Goal: Task Accomplishment & Management: Use online tool/utility

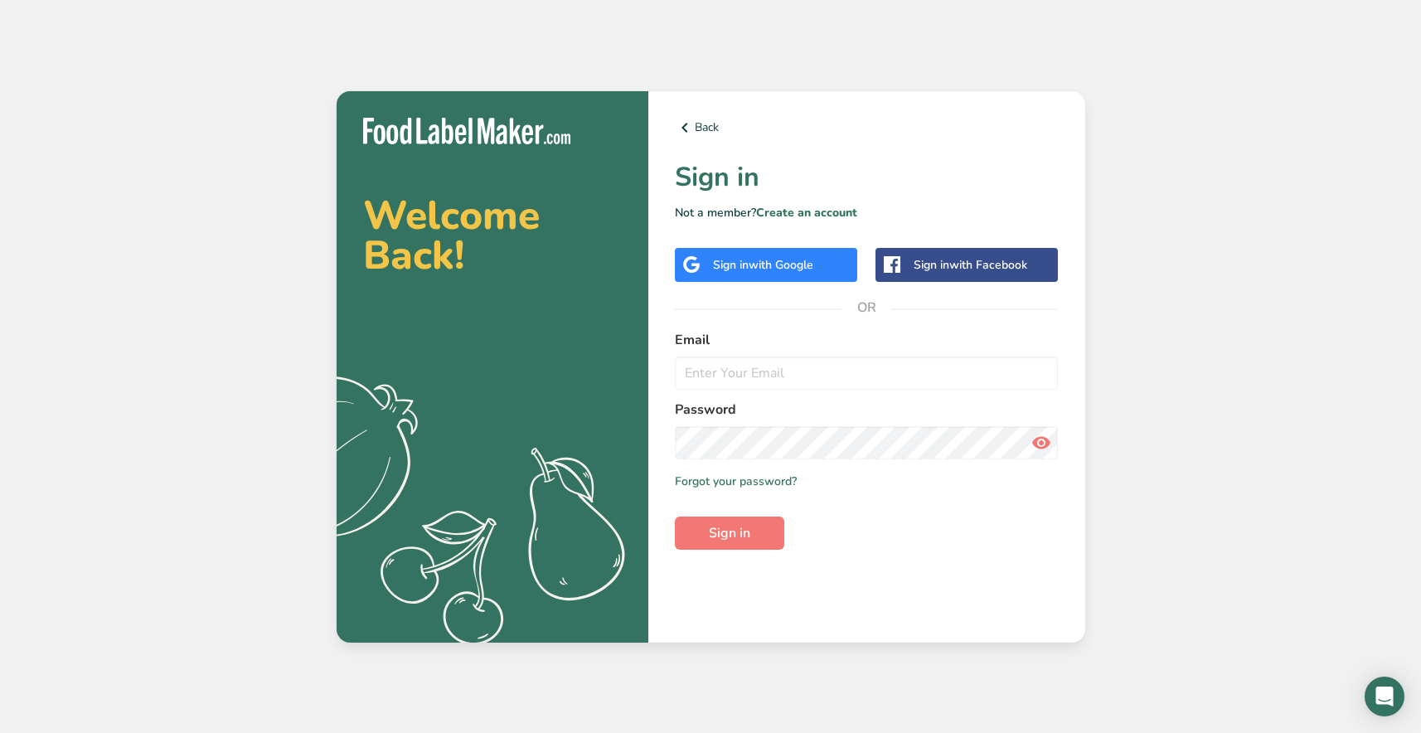
type input "[EMAIL_ADDRESS][DOMAIN_NAME]"
click at [748, 531] on span "Sign in" at bounding box center [729, 533] width 41 height 20
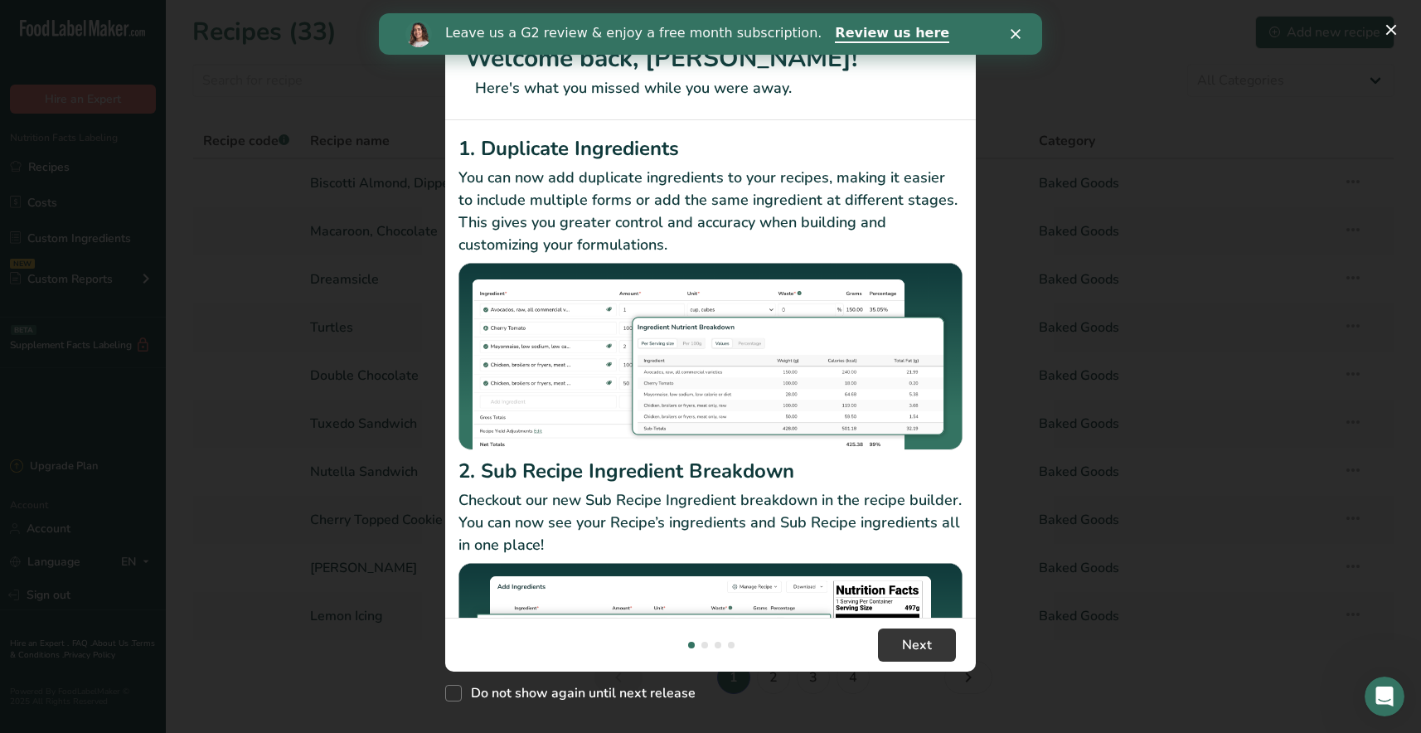
click at [1016, 29] on div "Close" at bounding box center [1018, 33] width 17 height 10
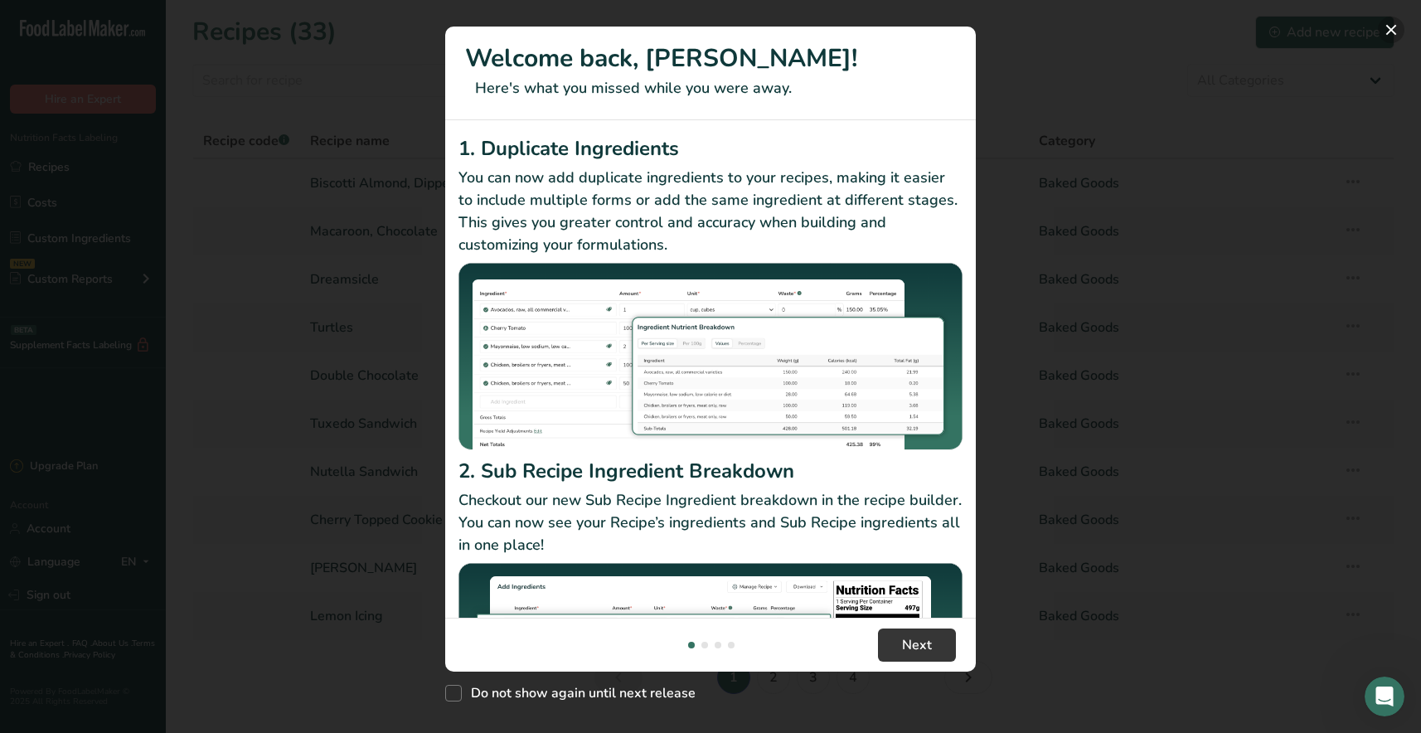
click at [1388, 27] on button "New Features" at bounding box center [1391, 30] width 27 height 27
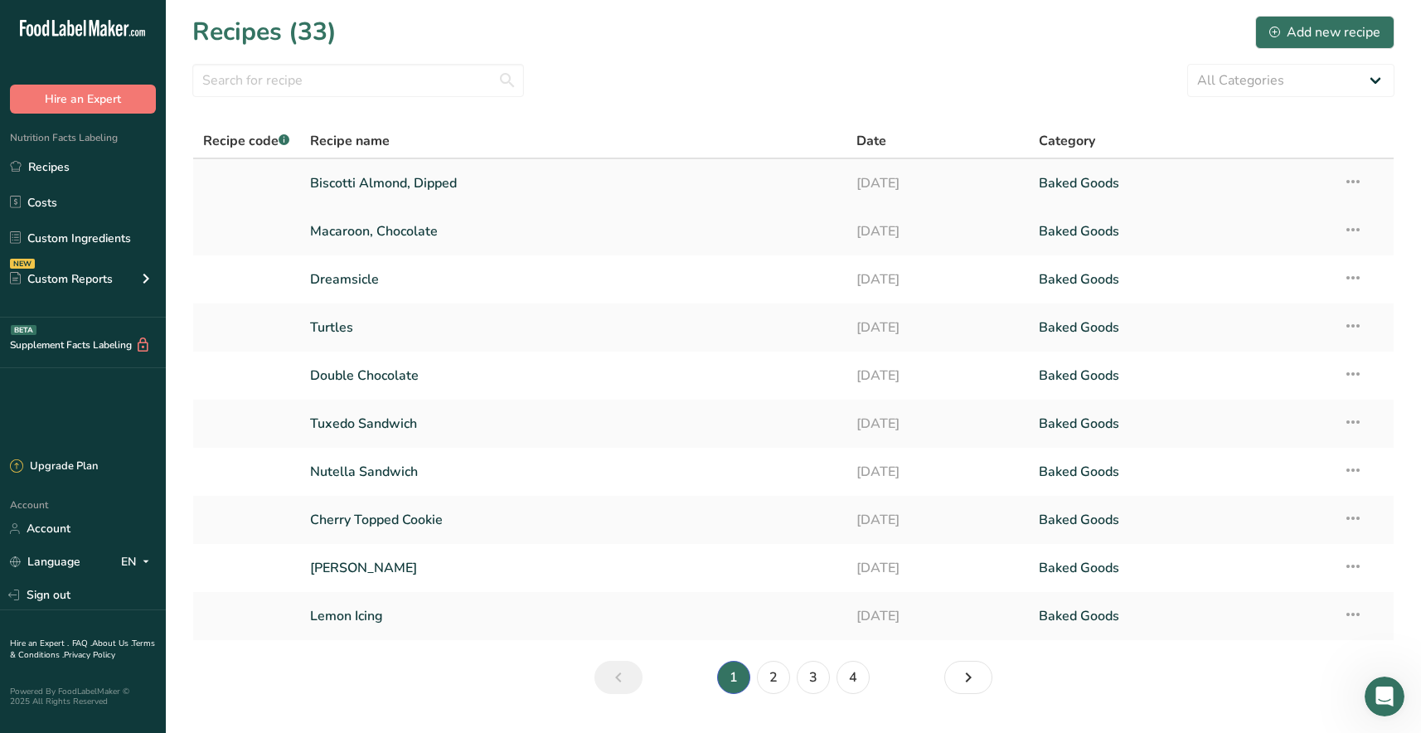
click at [428, 177] on link "Biscotti Almond, Dipped" at bounding box center [573, 183] width 527 height 35
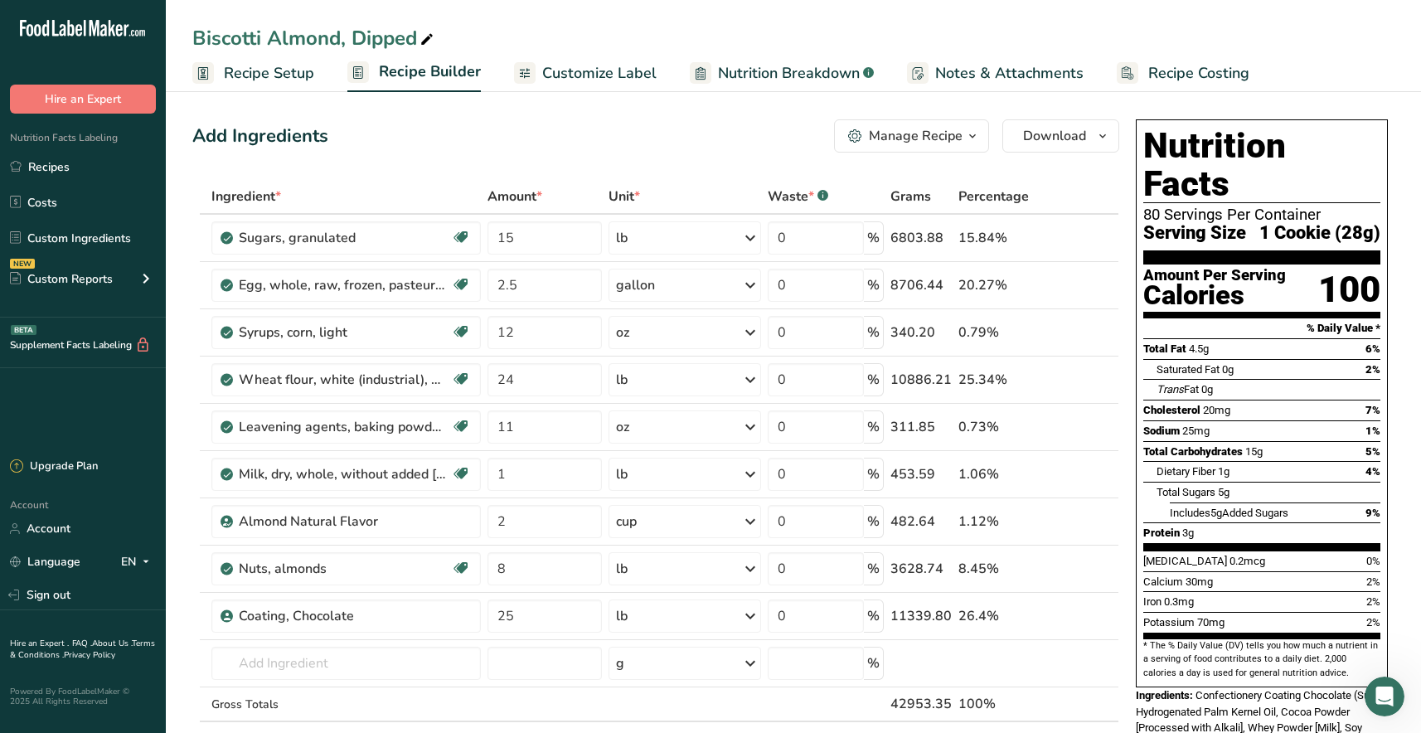
click at [626, 75] on span "Customize Label" at bounding box center [599, 73] width 114 height 22
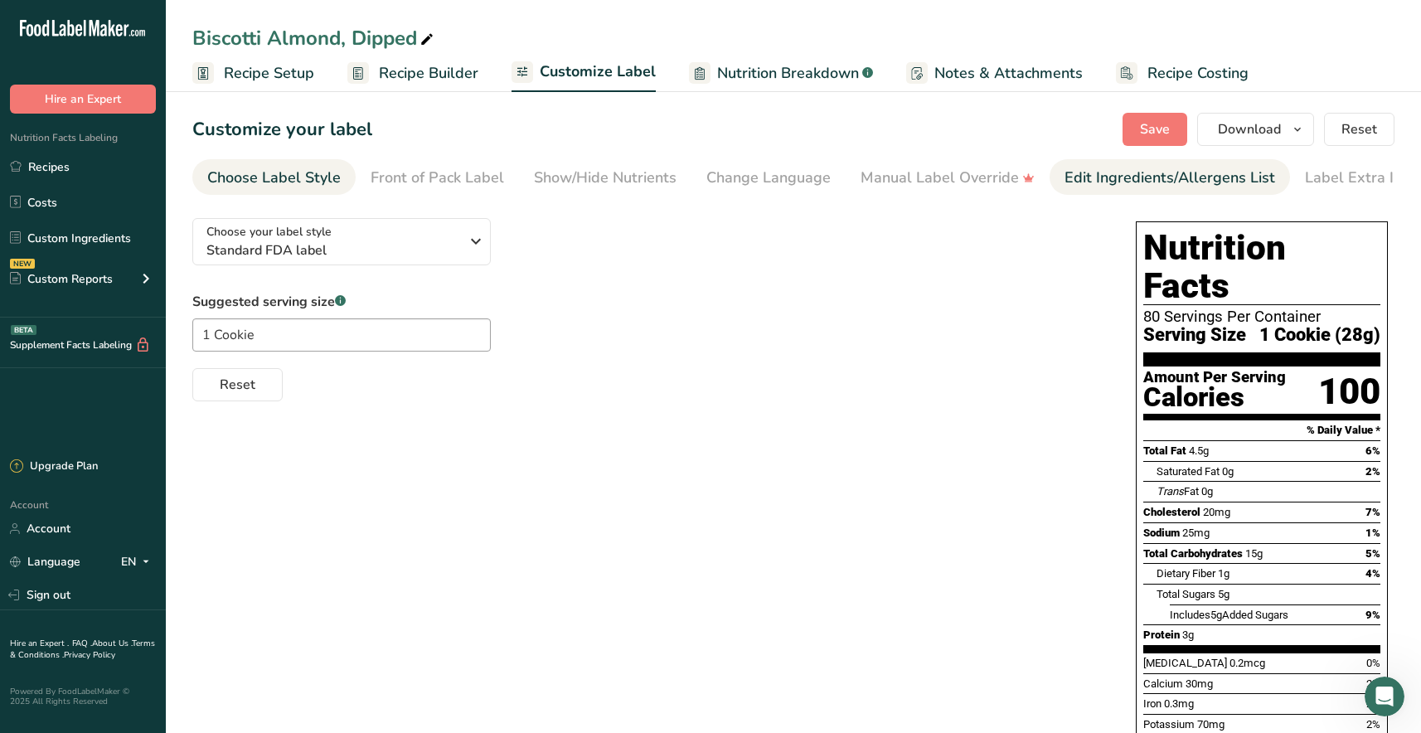
click at [1086, 184] on div "Edit Ingredients/Allergens List" at bounding box center [1169, 178] width 211 height 22
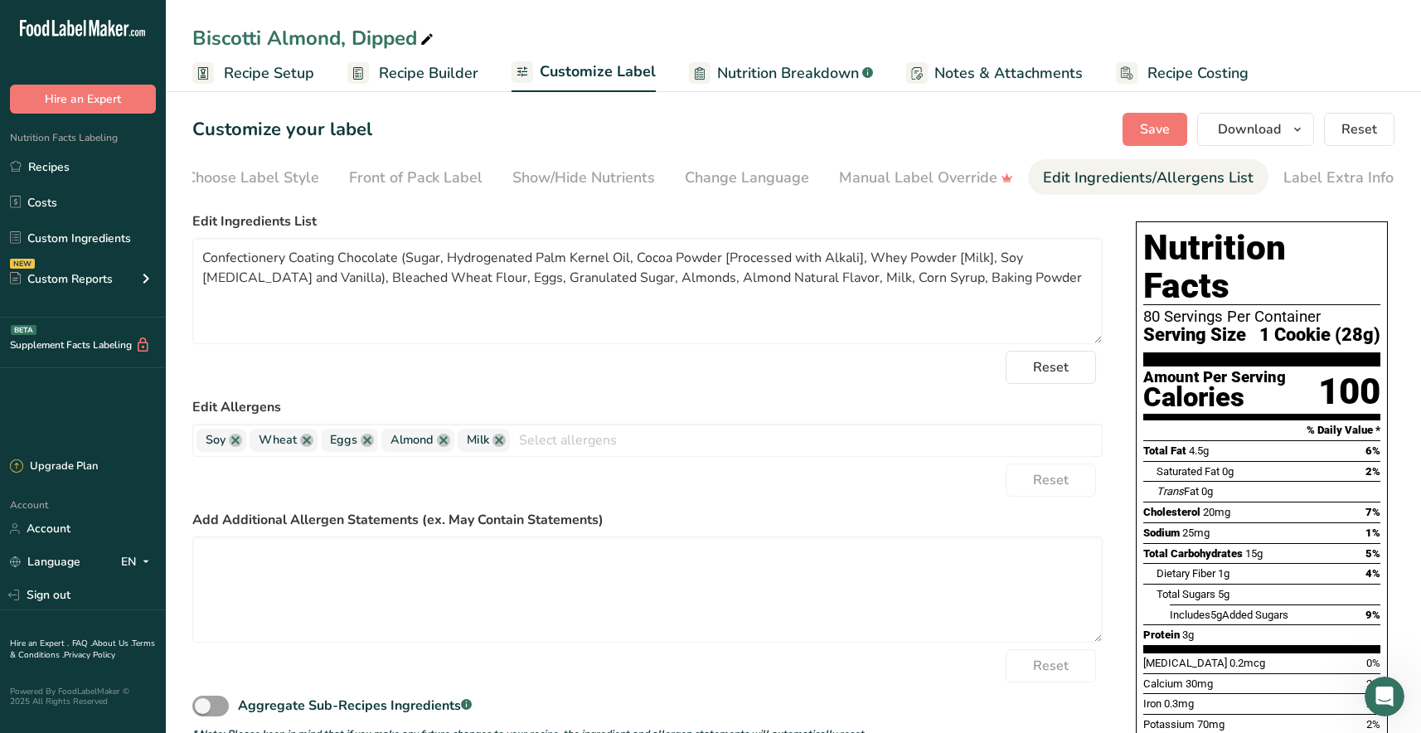
scroll to position [0, 22]
drag, startPoint x: 983, startPoint y: 287, endPoint x: 197, endPoint y: 260, distance: 786.2
click at [197, 260] on textarea "Confectionery Coating Chocolate (Sugar, Hydrogenated Palm Kernel Oil, Cocoa Pow…" at bounding box center [647, 291] width 910 height 106
click at [26, 172] on link "Recipes" at bounding box center [83, 166] width 166 height 31
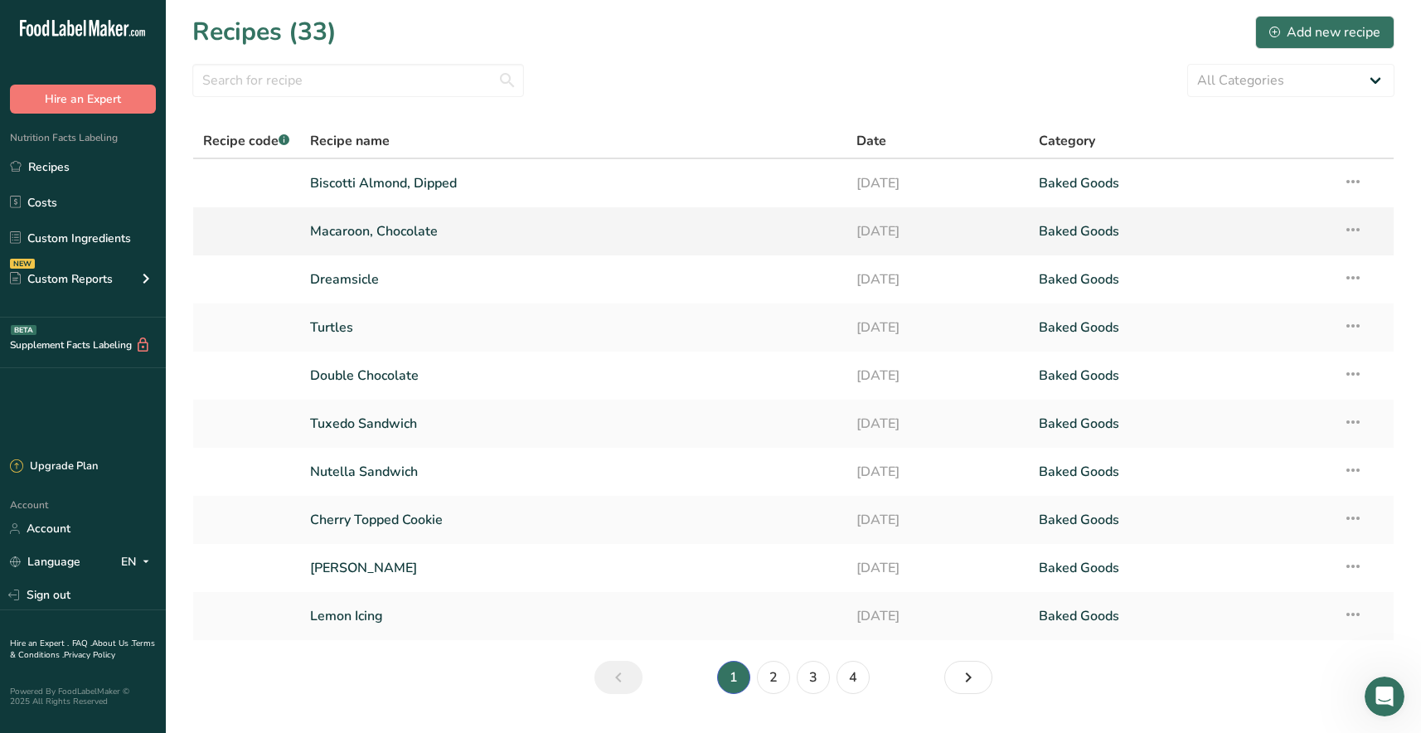
click at [387, 222] on link "Macaroon, Chocolate" at bounding box center [573, 231] width 527 height 35
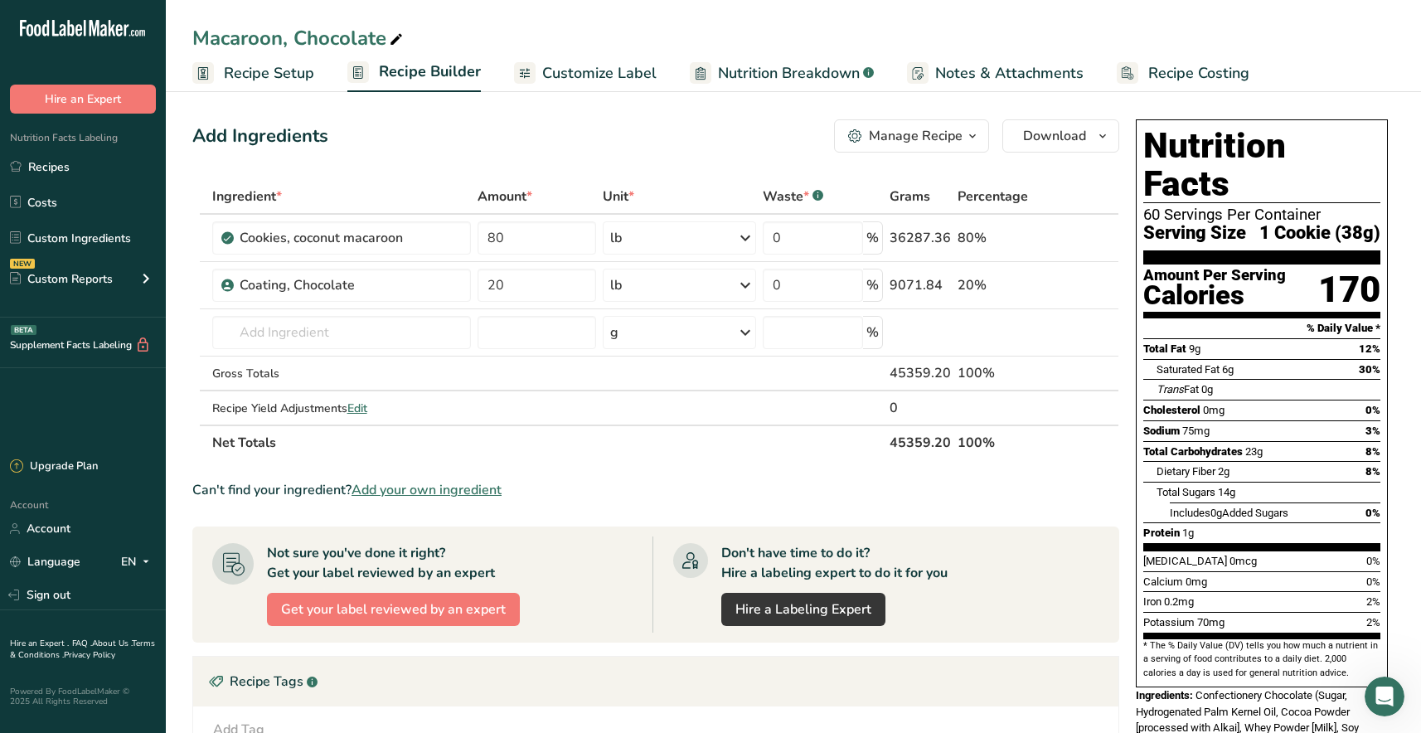
click at [619, 85] on link "Customize Label" at bounding box center [585, 73] width 143 height 37
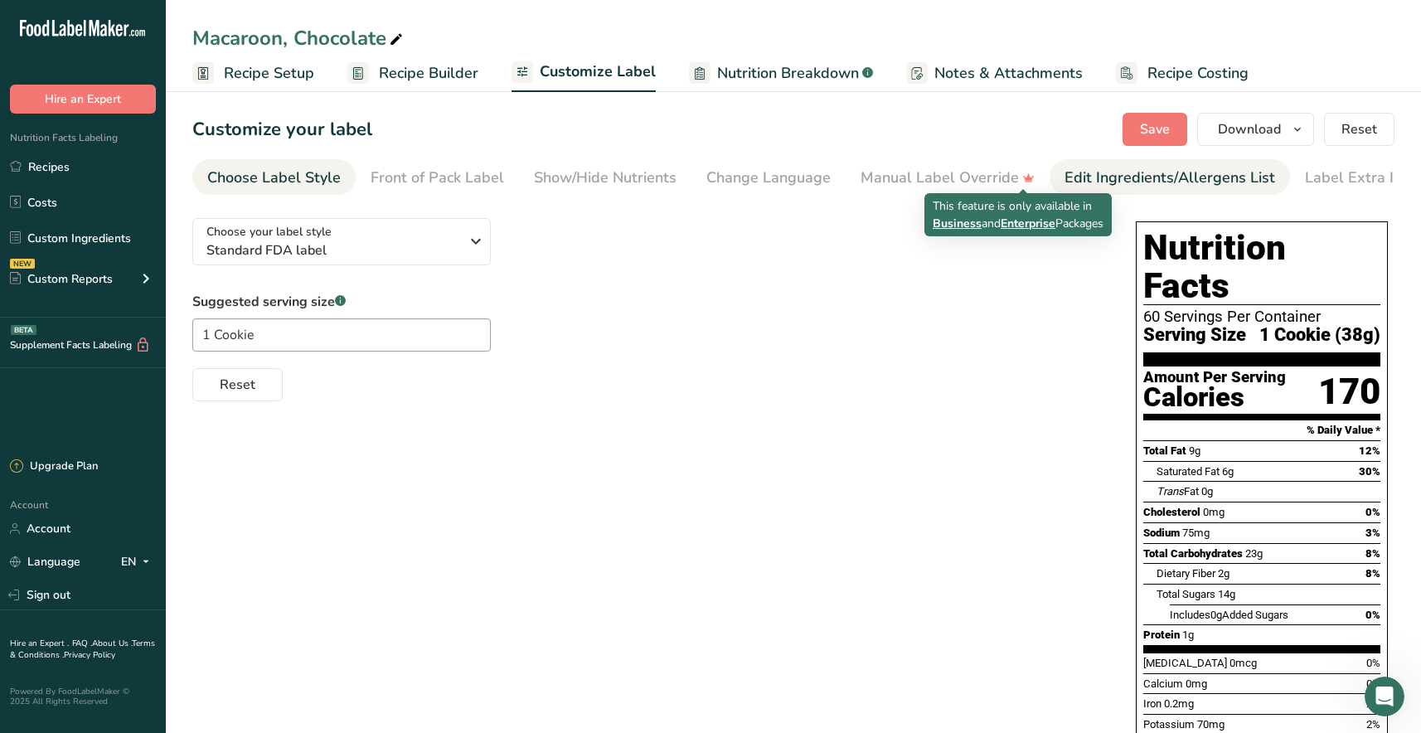
click at [1103, 176] on div "Edit Ingredients/Allergens List" at bounding box center [1169, 178] width 211 height 22
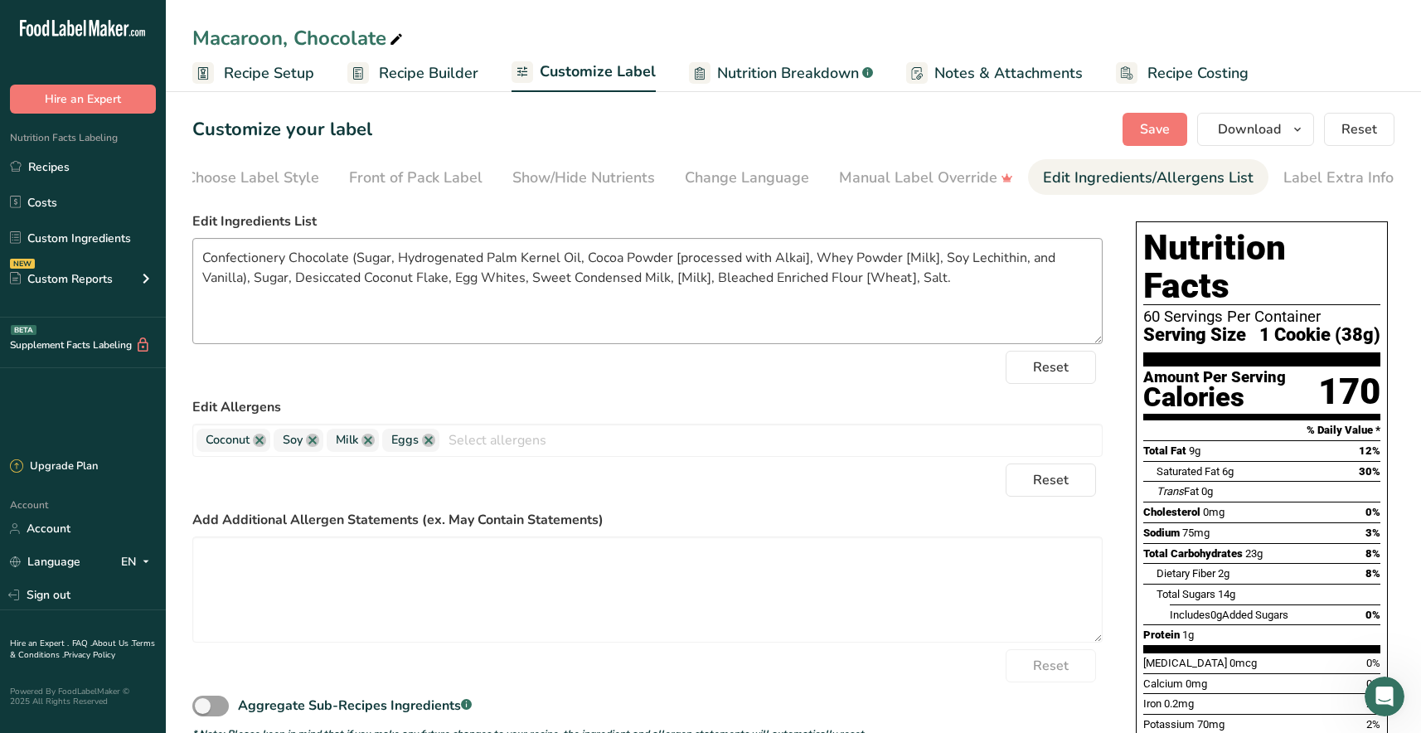
scroll to position [0, 22]
drag, startPoint x: 1008, startPoint y: 278, endPoint x: 196, endPoint y: 255, distance: 811.8
click at [196, 255] on textarea "Confectionery Chocolate (Sugar, Hydrogenated Palm Kernel Oil, Cocoa Powder [pro…" at bounding box center [647, 291] width 910 height 106
click at [51, 167] on link "Recipes" at bounding box center [83, 166] width 166 height 31
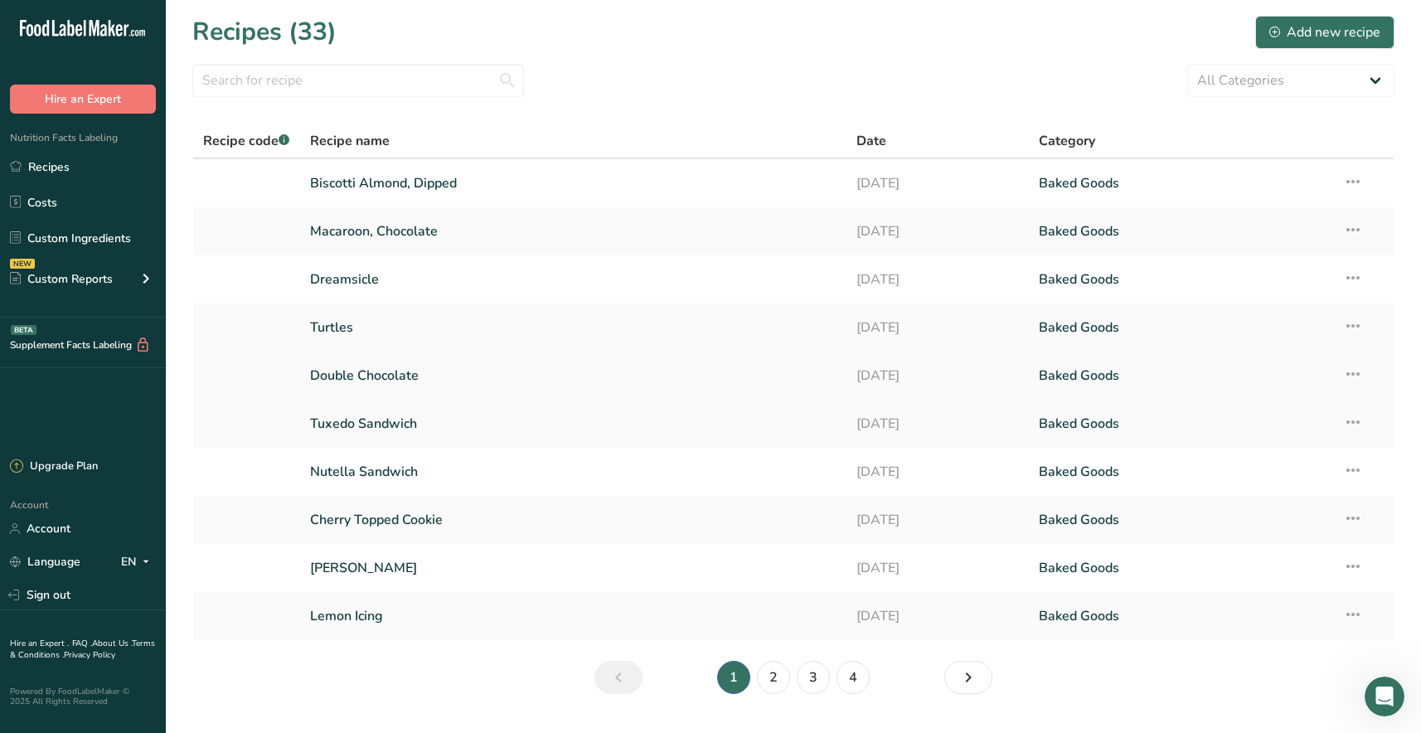
click at [378, 379] on link "Double Chocolate" at bounding box center [573, 375] width 527 height 35
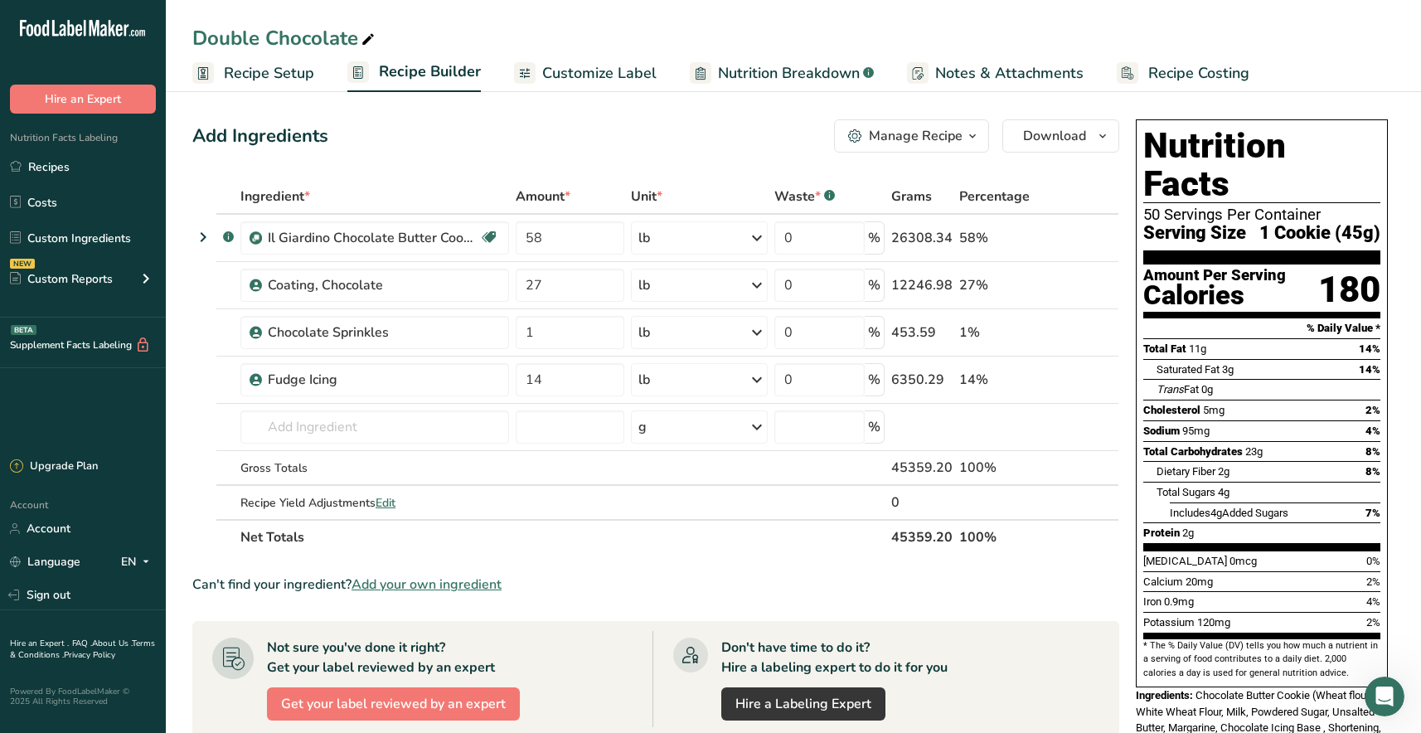
click at [622, 80] on span "Customize Label" at bounding box center [599, 73] width 114 height 22
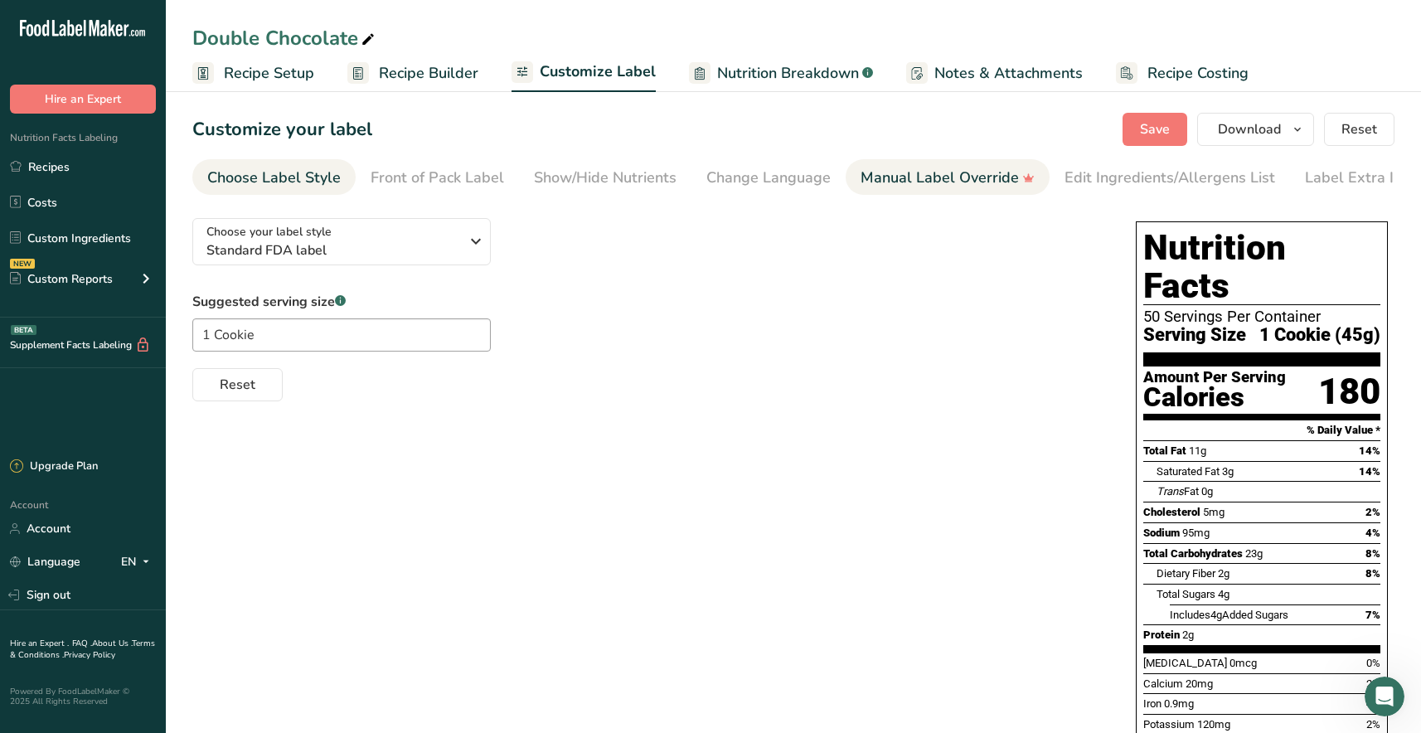
click at [966, 178] on div "Manual Label Override" at bounding box center [947, 178] width 174 height 22
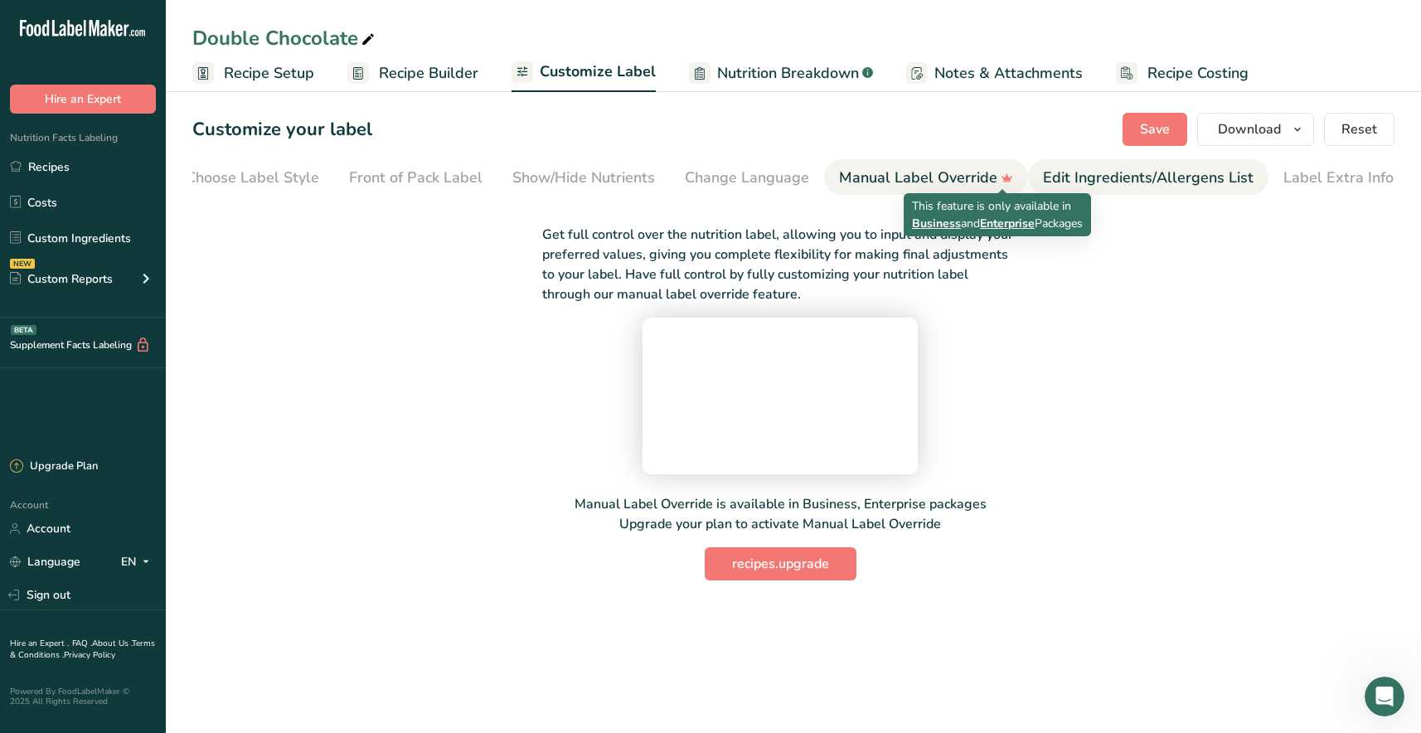
scroll to position [0, 22]
click at [1100, 174] on div "Edit Ingredients/Allergens List" at bounding box center [1147, 178] width 211 height 22
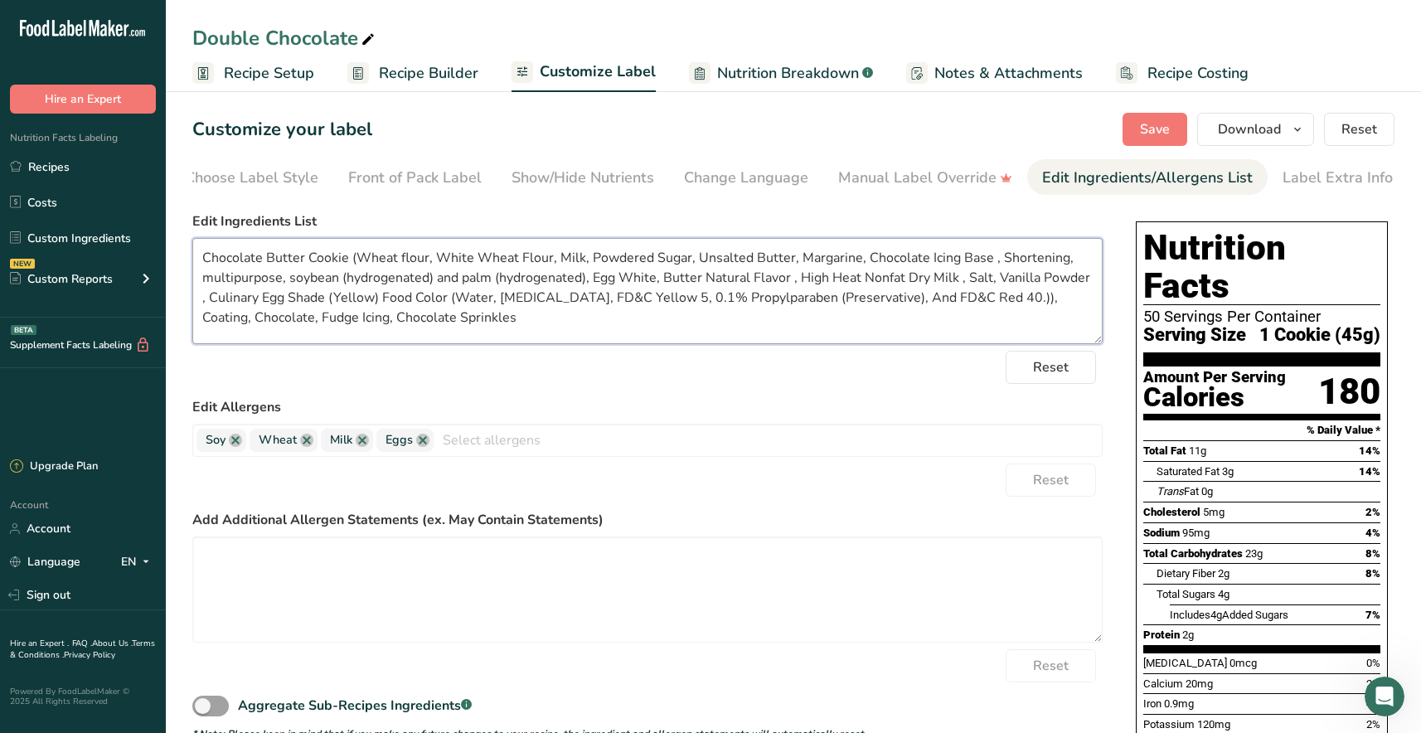
drag, startPoint x: 539, startPoint y: 324, endPoint x: 200, endPoint y: 246, distance: 347.8
click at [200, 246] on textarea "Chocolate Butter Cookie (Wheat flour, White Wheat Flour, Milk, Powdered Sugar, …" at bounding box center [647, 291] width 910 height 106
click at [63, 167] on link "Recipes" at bounding box center [83, 166] width 166 height 31
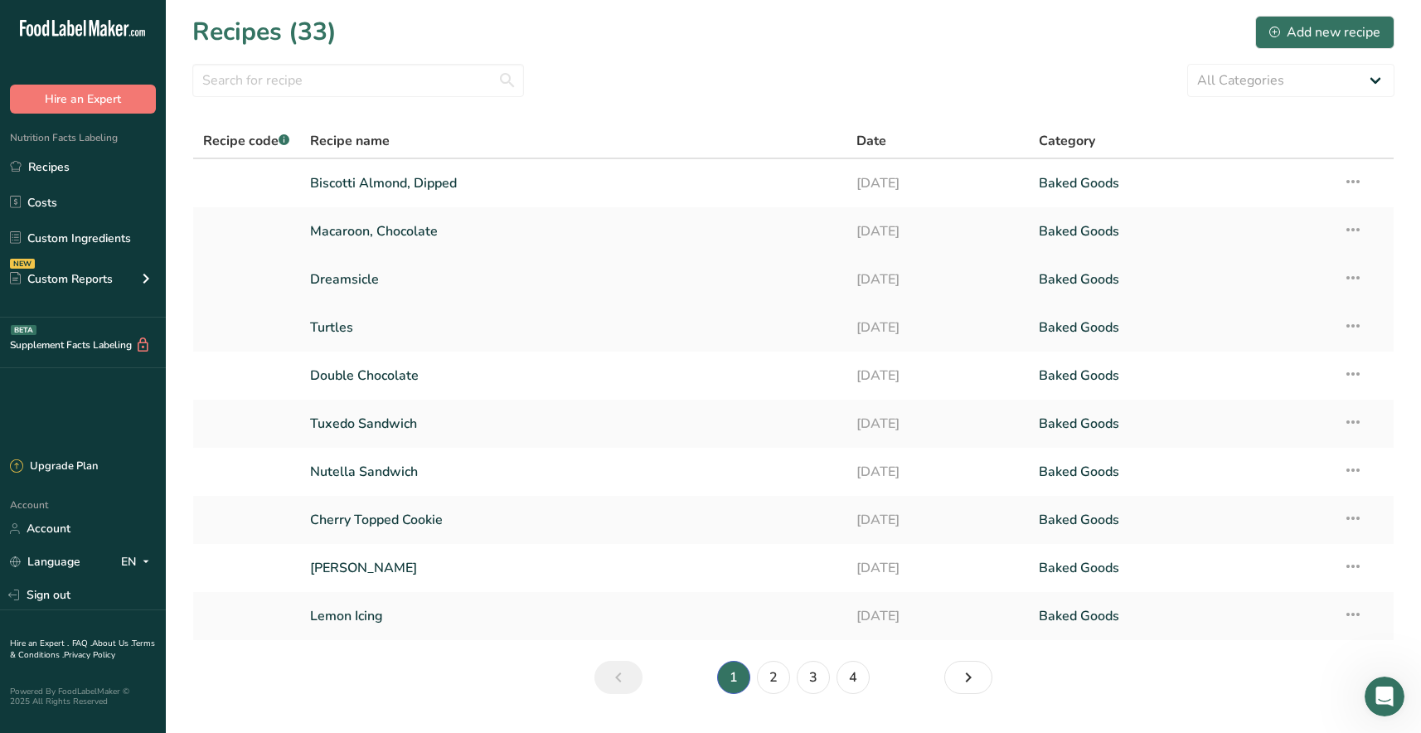
click at [377, 274] on link "Dreamsicle" at bounding box center [573, 279] width 527 height 35
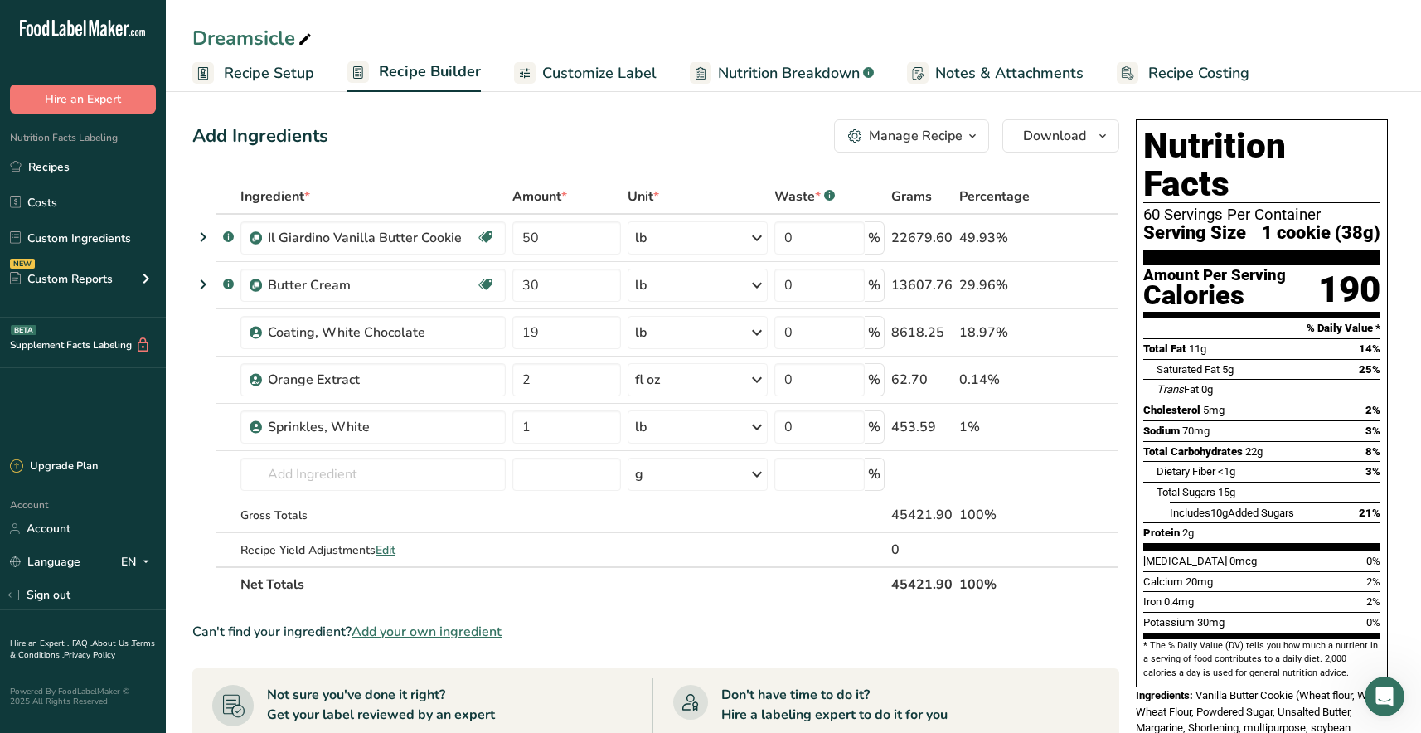
click at [807, 75] on span "Nutrition Breakdown" at bounding box center [789, 73] width 142 height 22
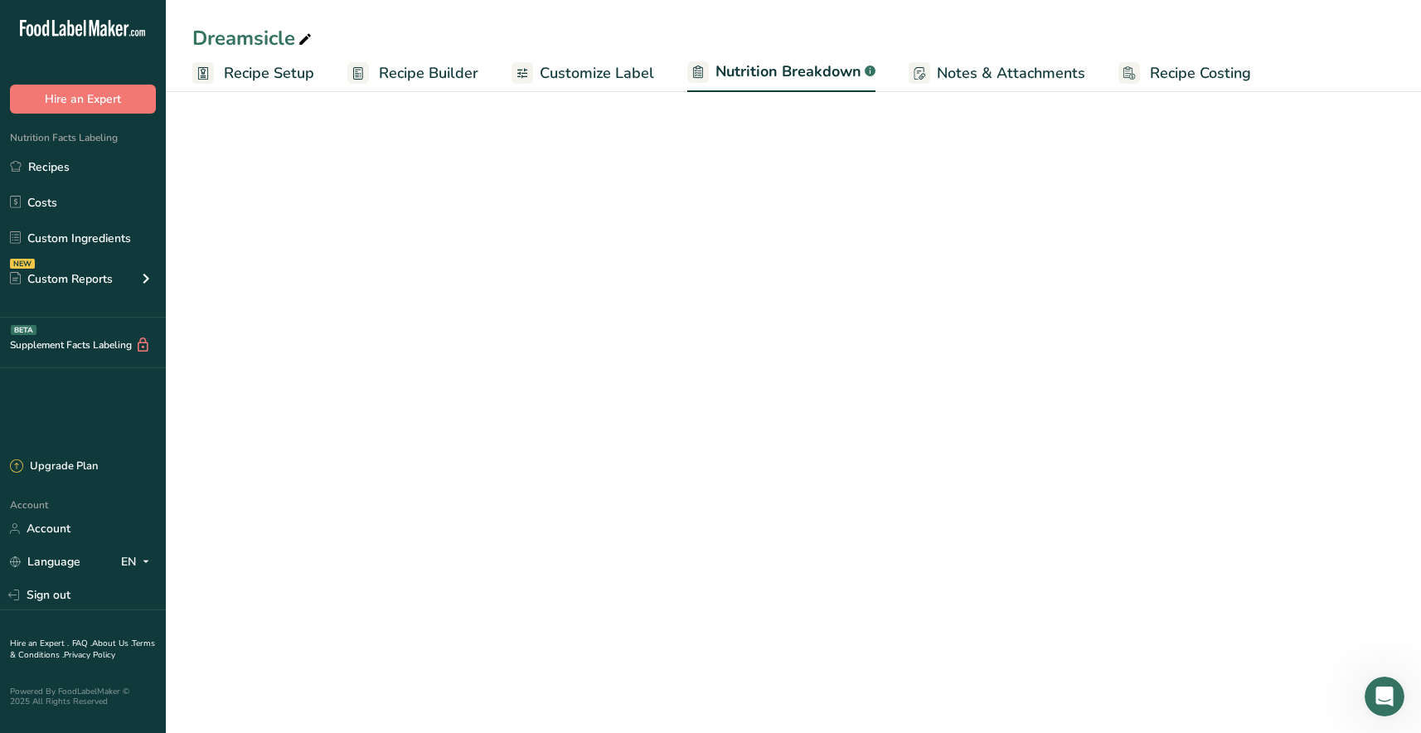
select select "Calories"
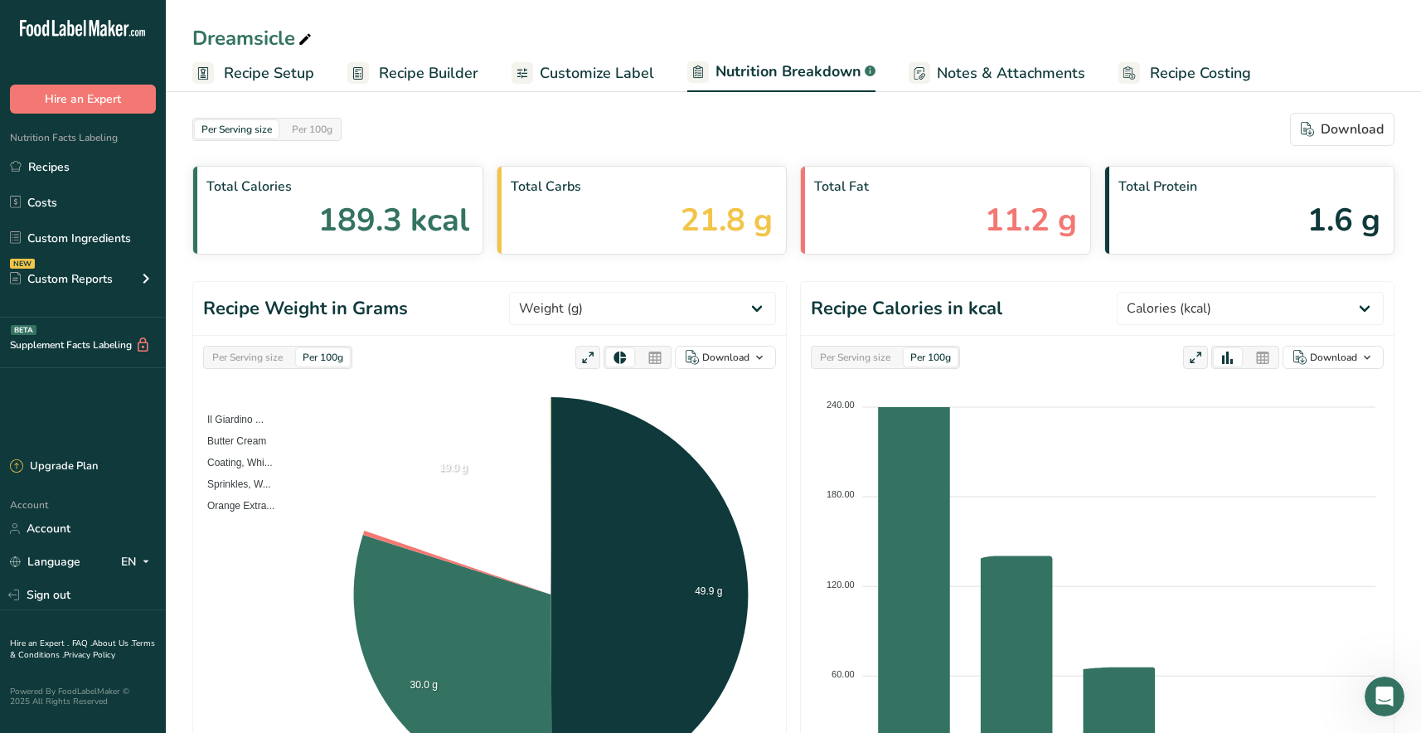
click at [991, 74] on span "Notes & Attachments" at bounding box center [1011, 73] width 148 height 22
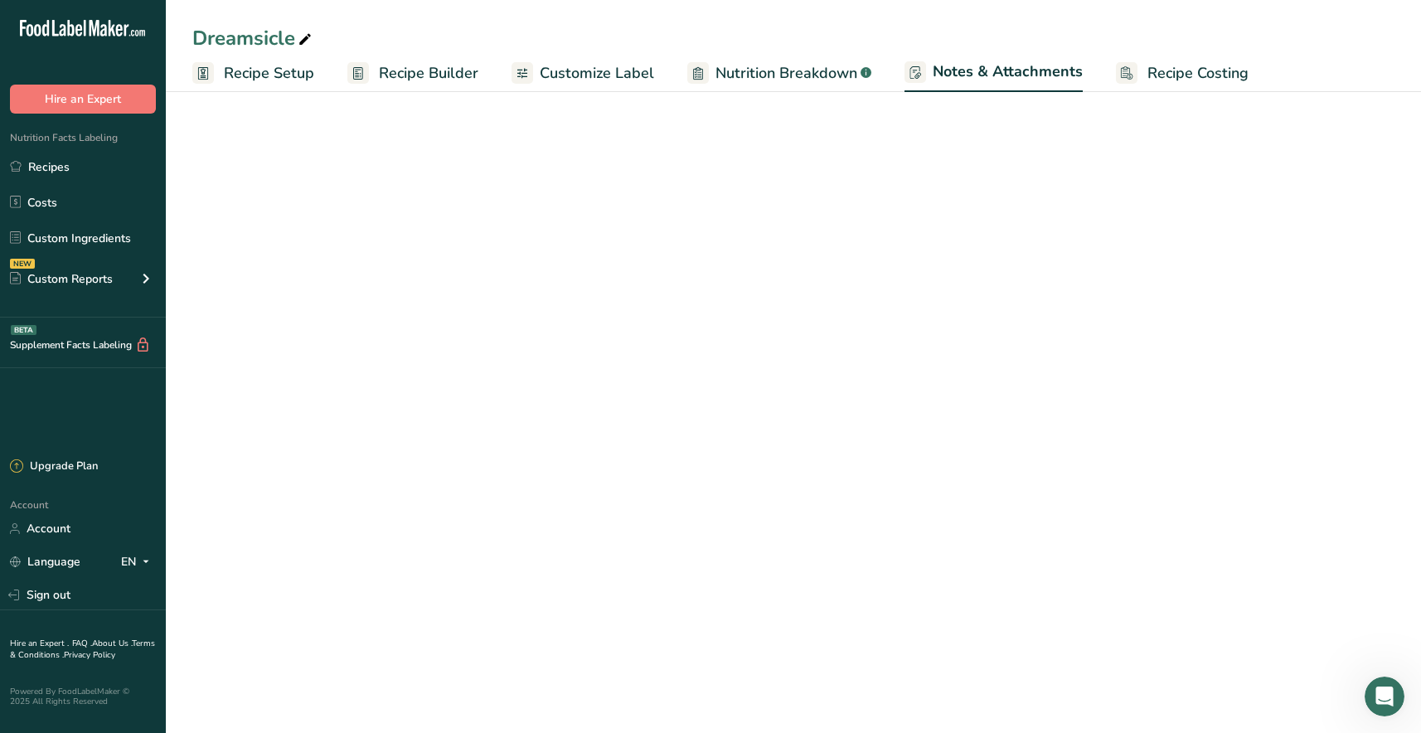
click at [608, 75] on span "Customize Label" at bounding box center [597, 73] width 114 height 22
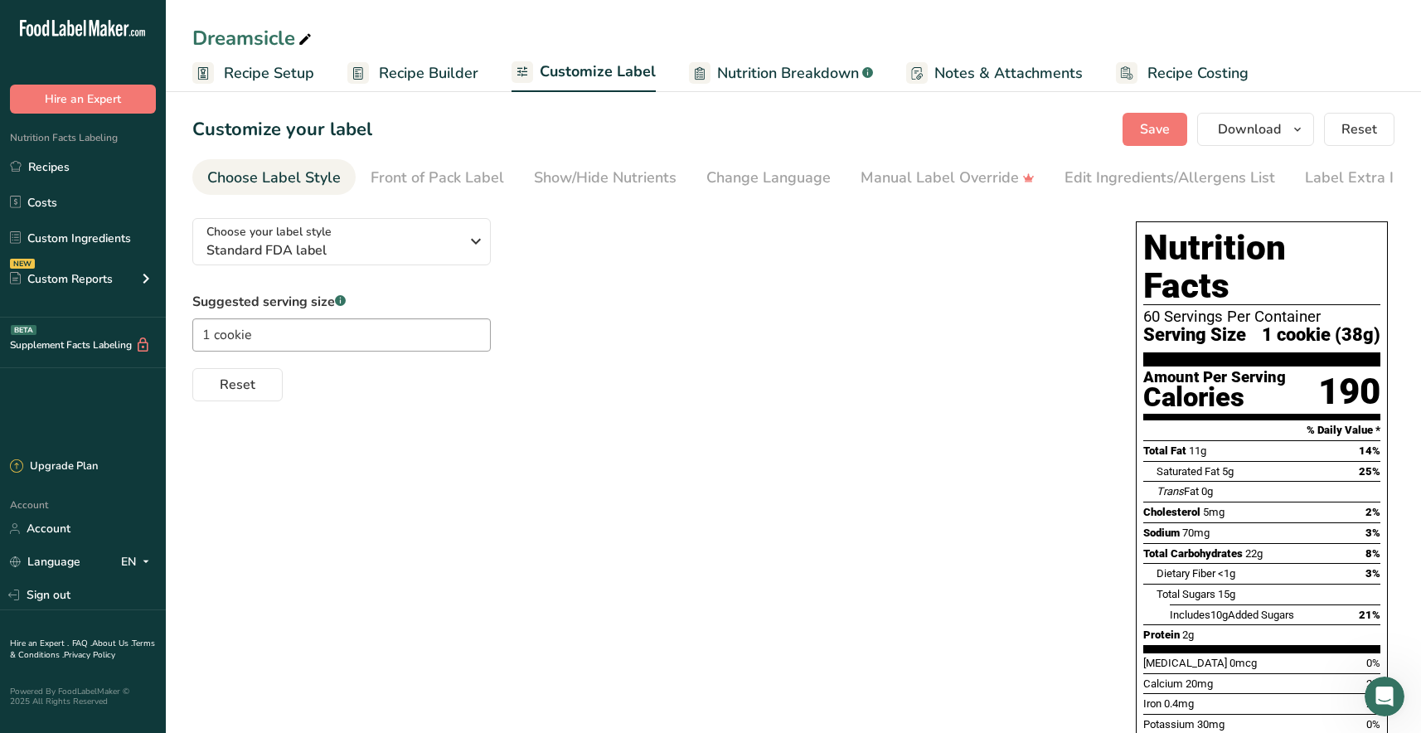
click at [1123, 183] on div "Edit Ingredients/Allergens List" at bounding box center [1169, 178] width 211 height 22
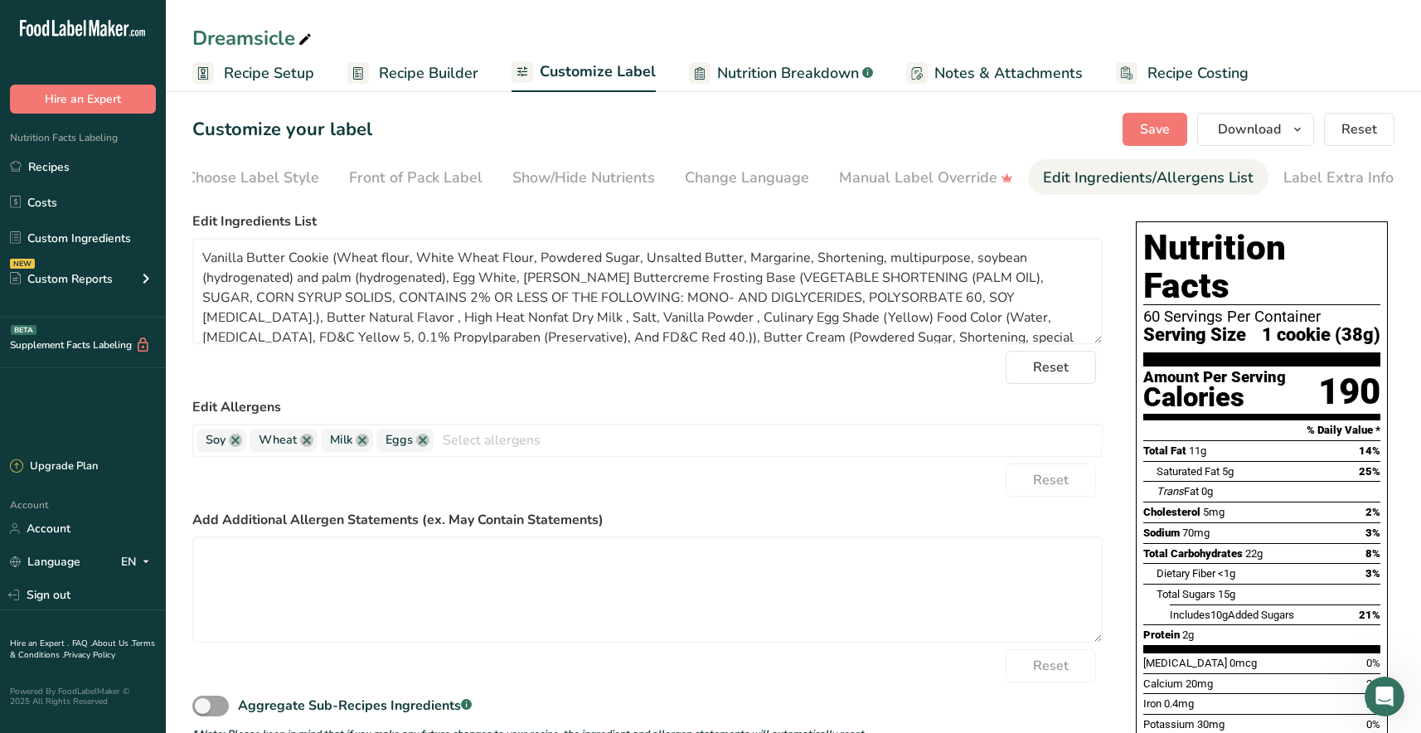
scroll to position [0, 22]
click at [538, 255] on textarea "Vanilla Butter Cookie (Wheat flour, White Wheat Flour, Powdered Sugar, Unsalted…" at bounding box center [647, 291] width 910 height 106
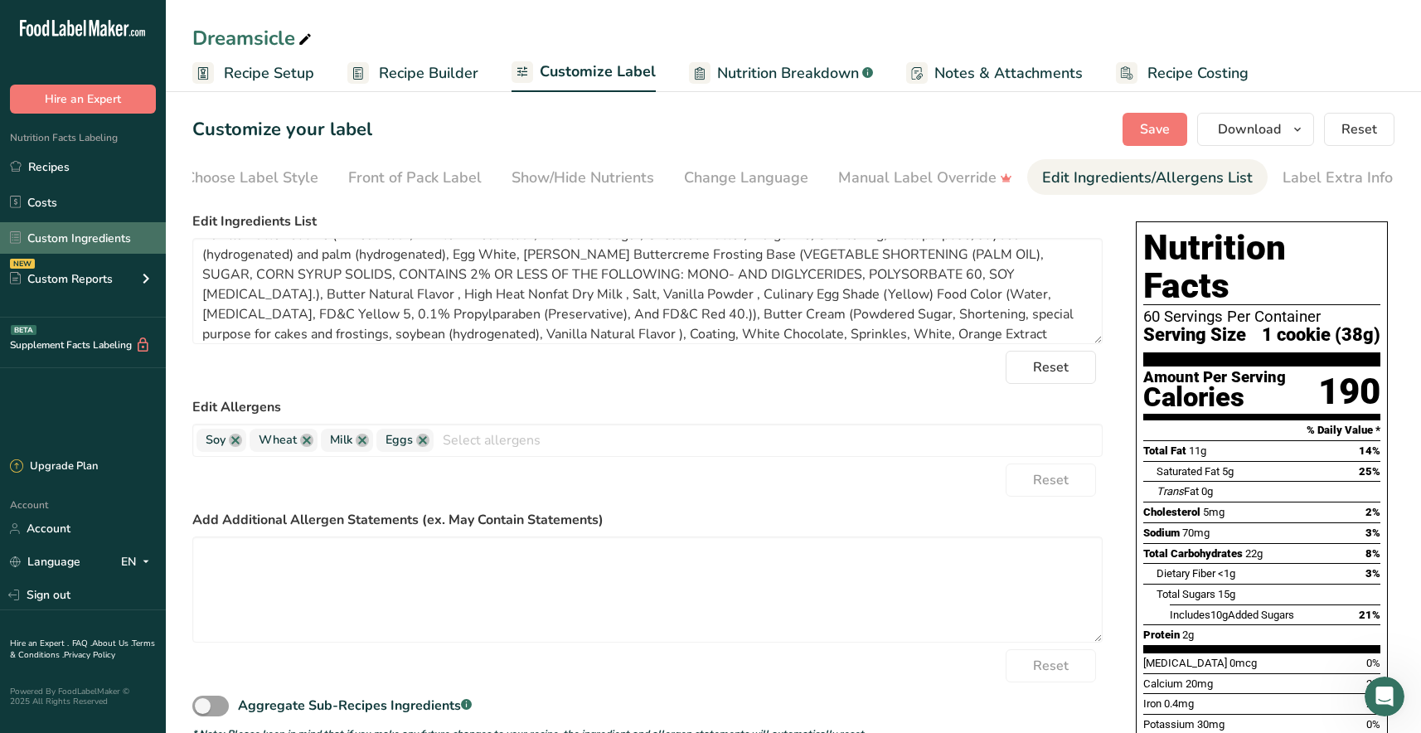
drag, startPoint x: 78, startPoint y: 180, endPoint x: 128, endPoint y: 249, distance: 85.6
click at [78, 179] on link "Recipes" at bounding box center [83, 166] width 166 height 31
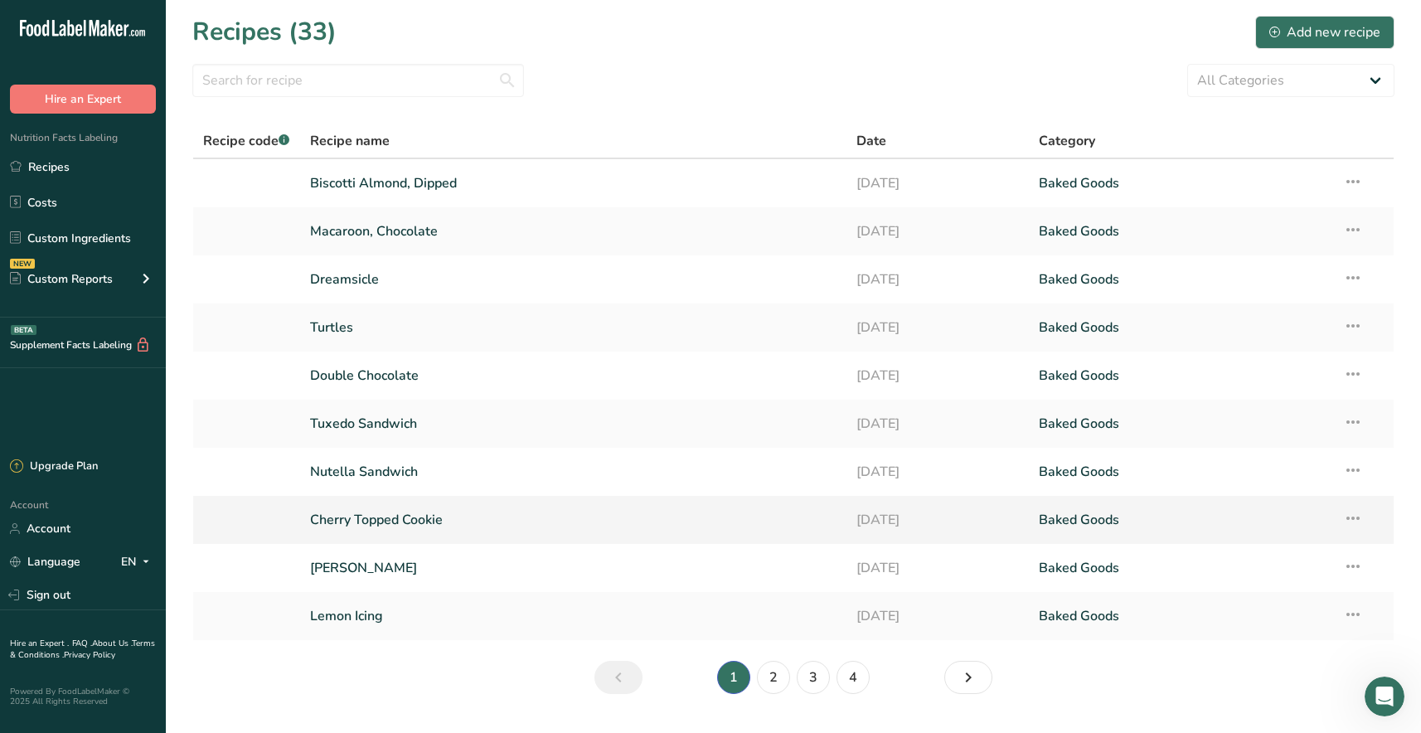
click at [403, 517] on link "Cherry Topped Cookie" at bounding box center [573, 519] width 527 height 35
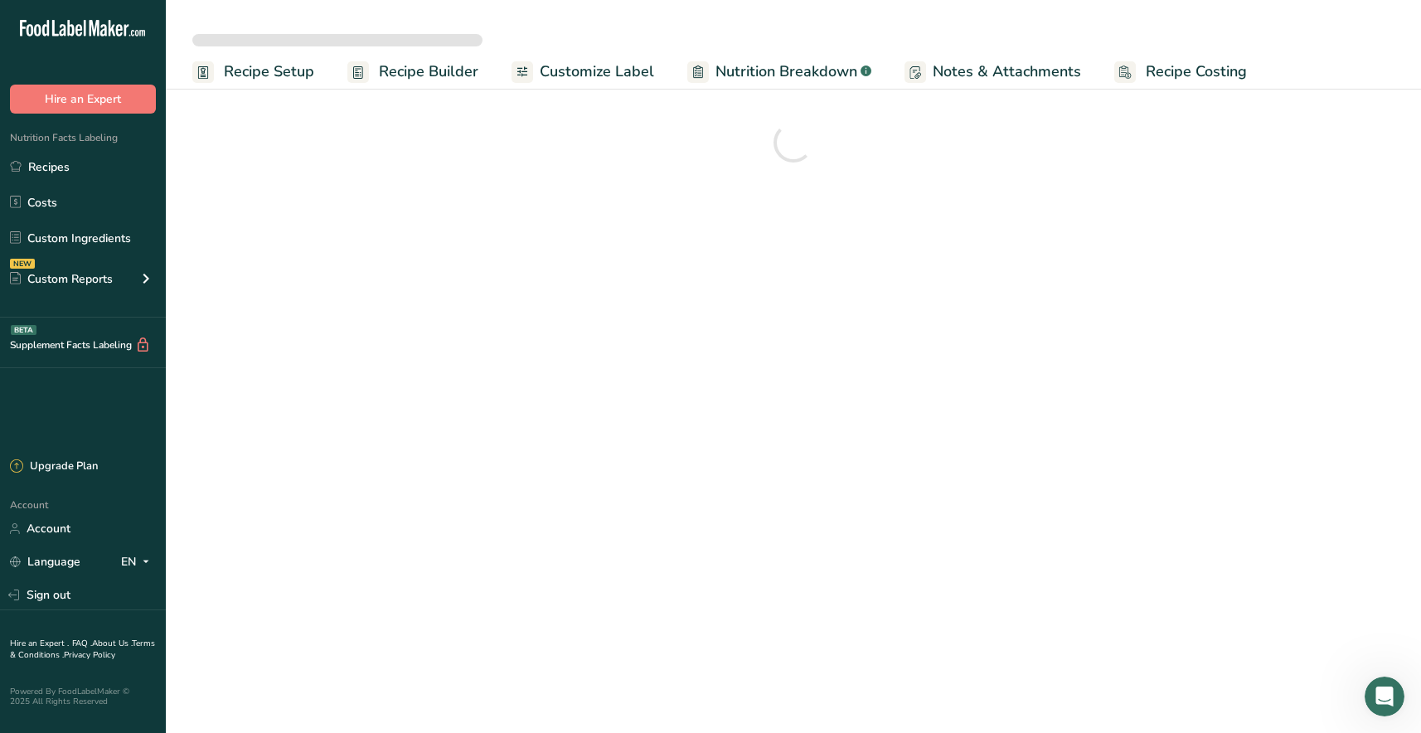
click at [617, 72] on span "Customize Label" at bounding box center [597, 72] width 114 height 22
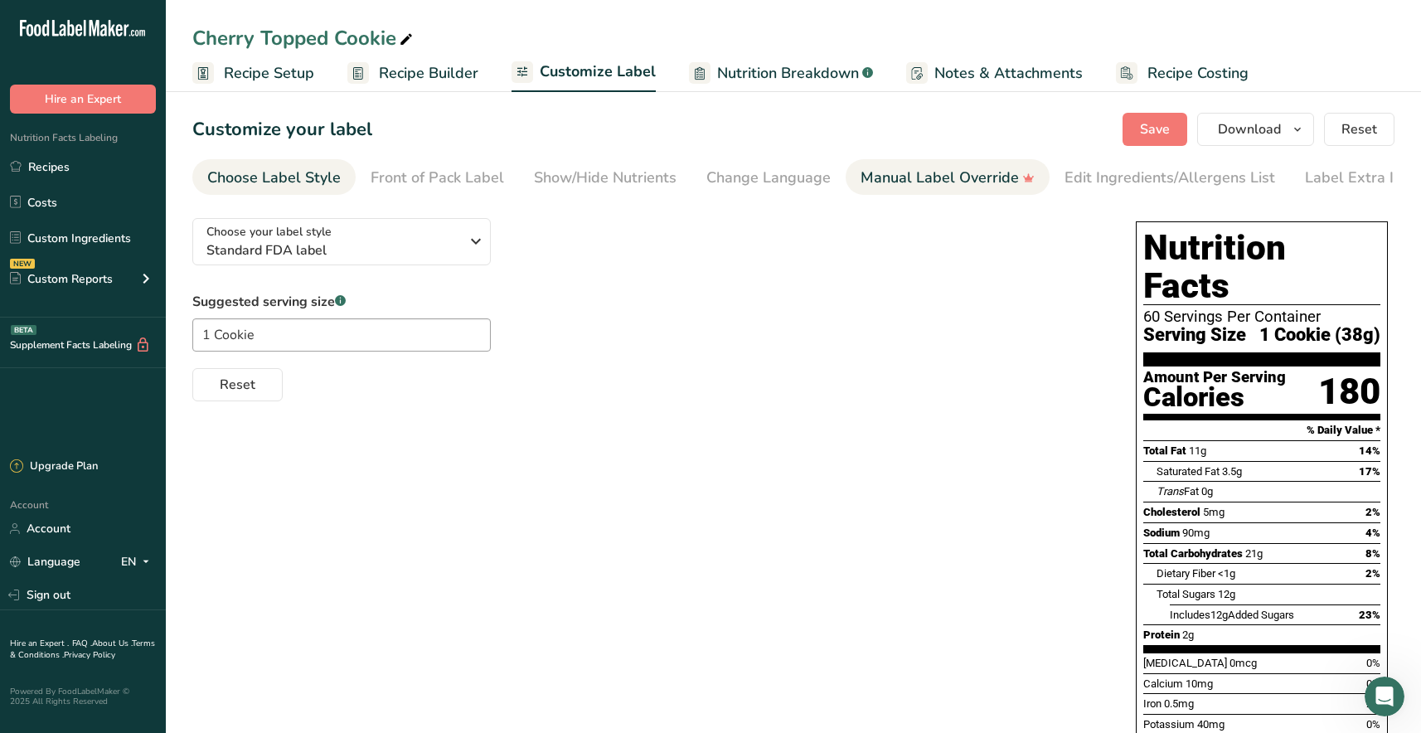
click at [971, 182] on div "Manual Label Override" at bounding box center [947, 178] width 174 height 22
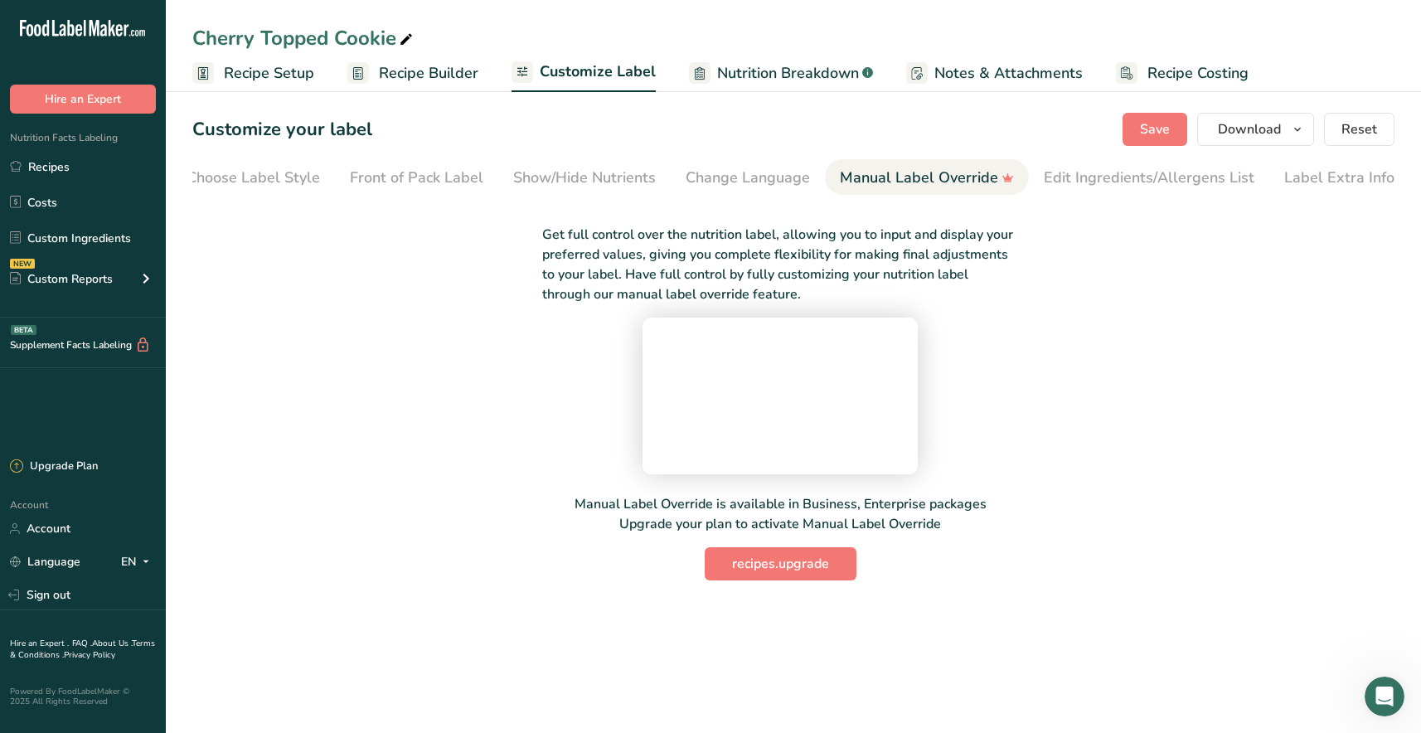
scroll to position [0, 22]
click at [615, 67] on span "Customize Label" at bounding box center [598, 72] width 116 height 22
click at [590, 184] on div "Show/Hide Nutrients" at bounding box center [582, 178] width 143 height 22
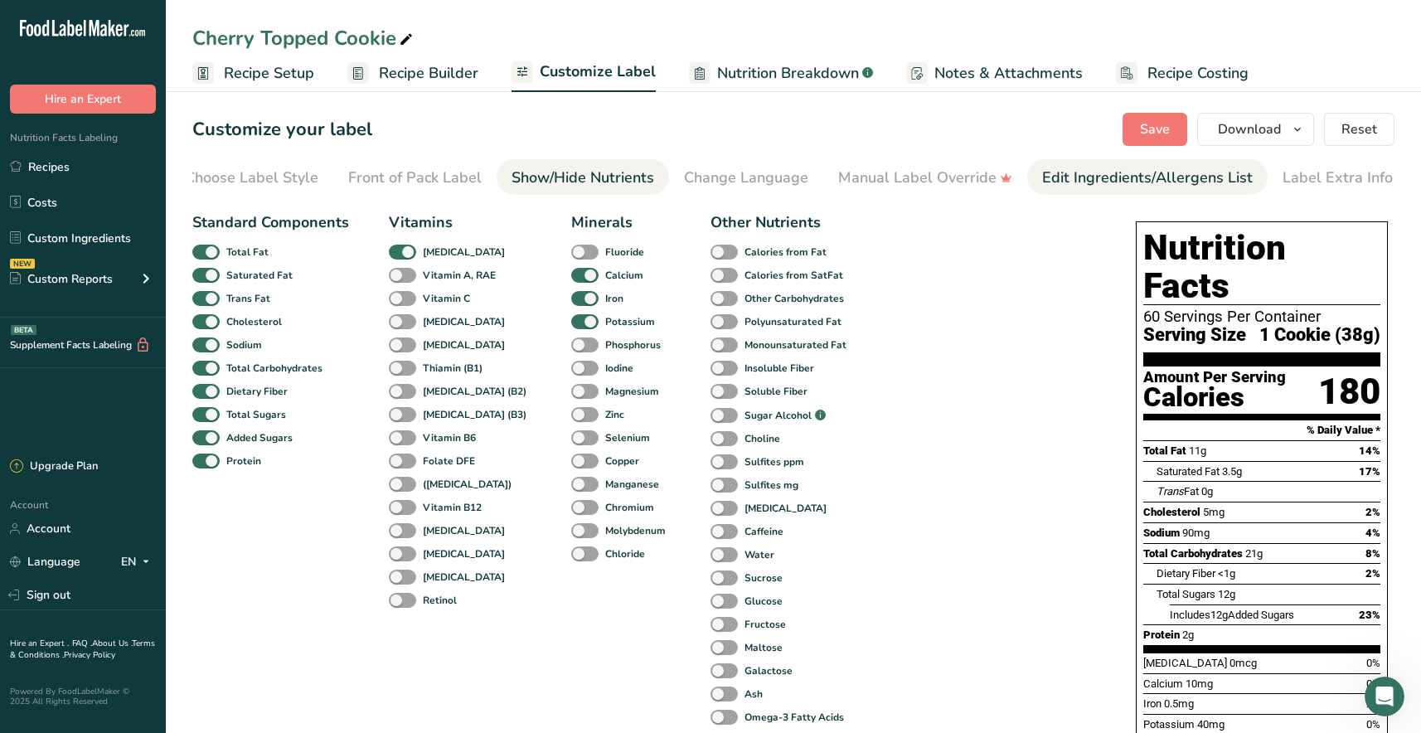
click at [1080, 177] on div "Edit Ingredients/Allergens List" at bounding box center [1147, 178] width 211 height 22
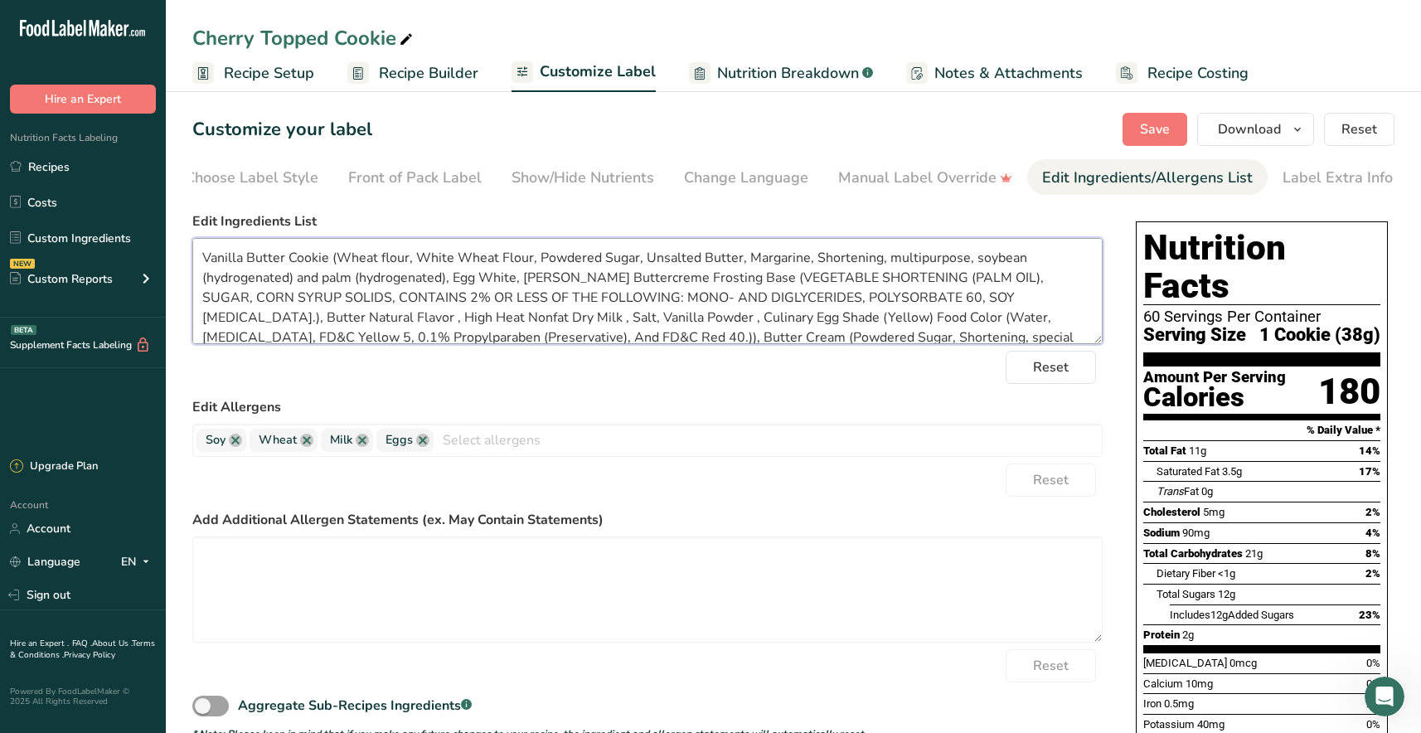
scroll to position [33, 0]
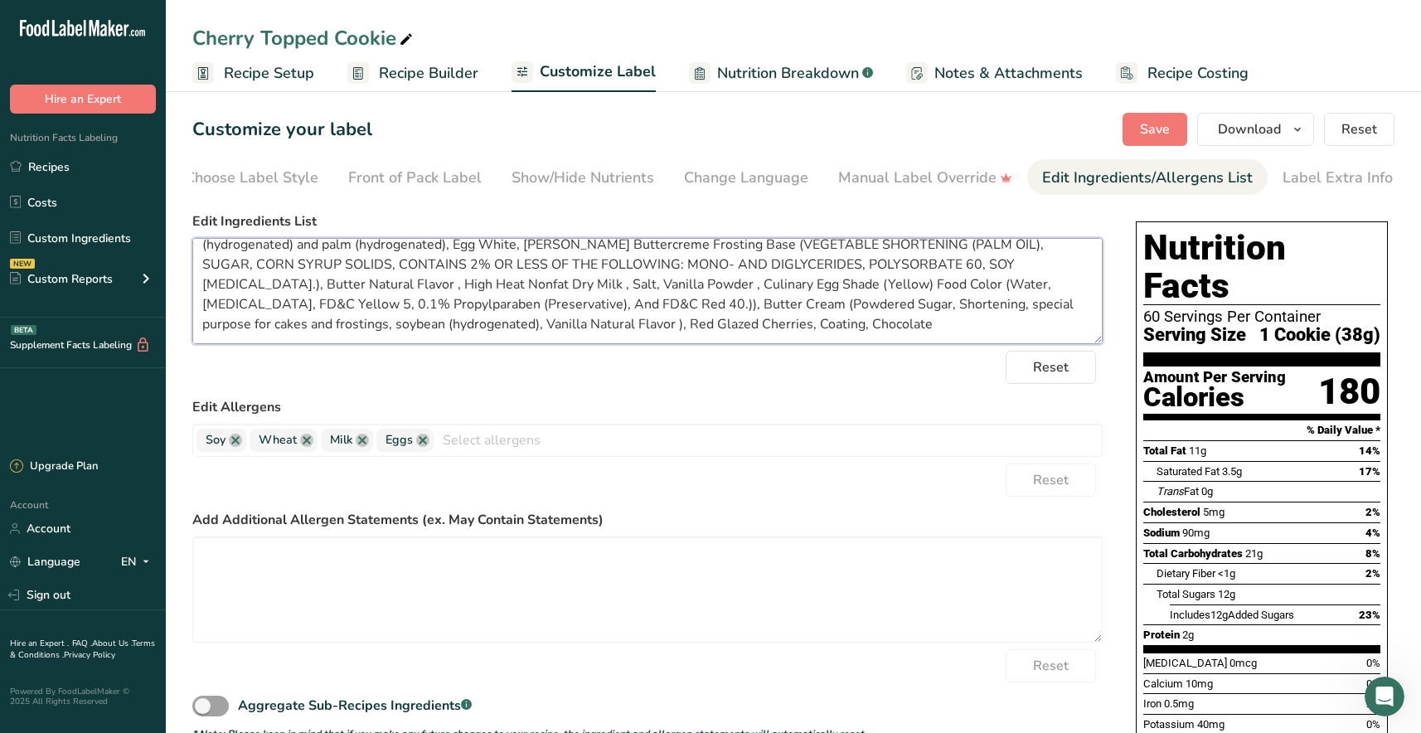
drag, startPoint x: 202, startPoint y: 254, endPoint x: 777, endPoint y: 317, distance: 578.6
click at [774, 319] on textarea "Vanilla Butter Cookie (Wheat flour, White Wheat Flour, Powdered Sugar, Unsalted…" at bounding box center [647, 291] width 910 height 106
click at [70, 162] on link "Recipes" at bounding box center [83, 166] width 166 height 31
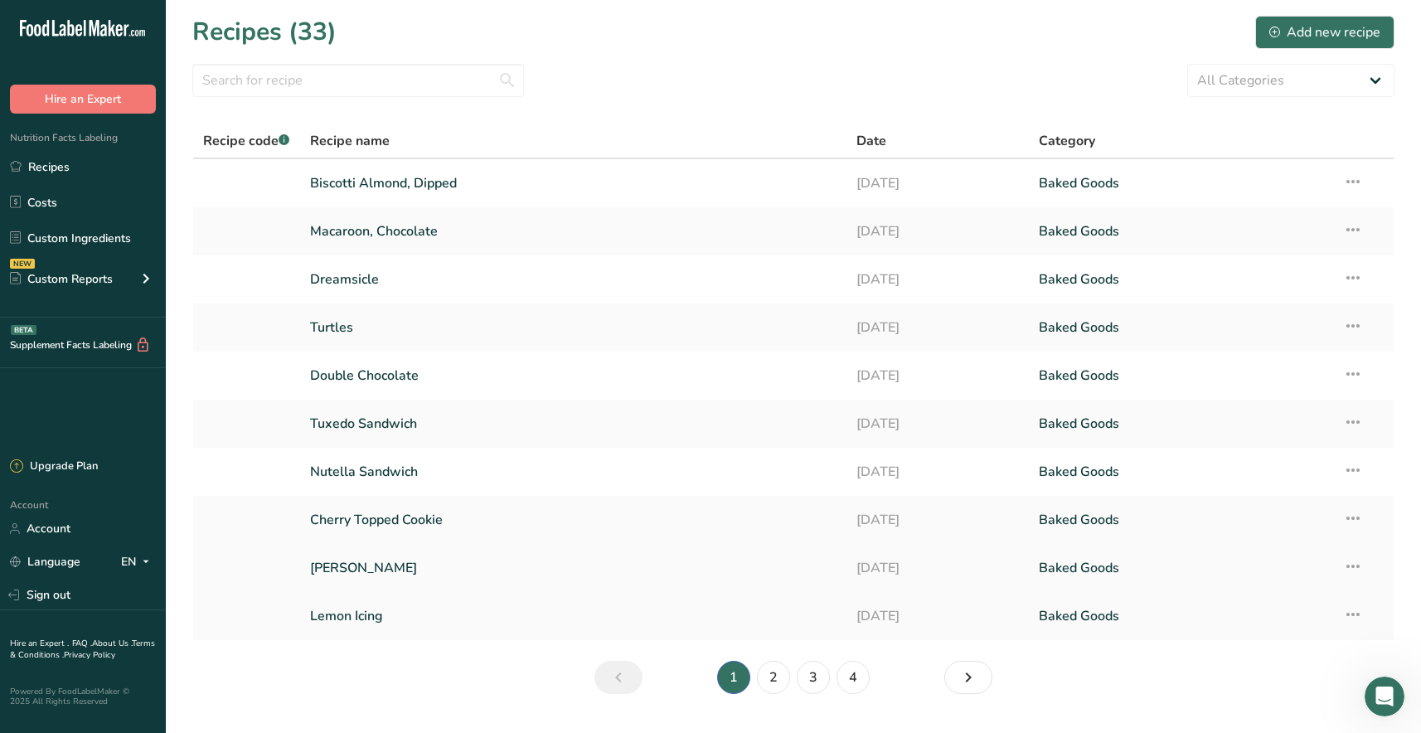
click at [378, 567] on link "[PERSON_NAME]" at bounding box center [573, 567] width 527 height 35
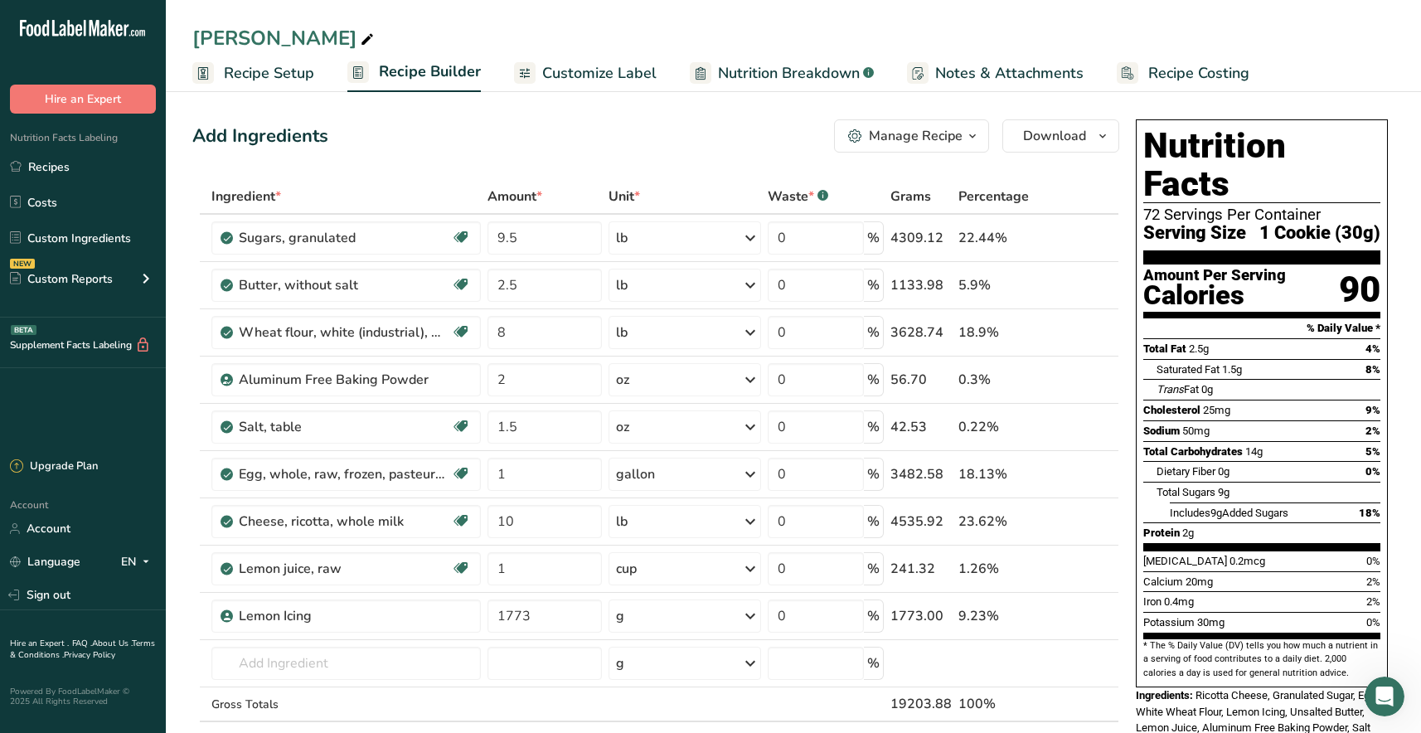
click at [582, 77] on span "Customize Label" at bounding box center [599, 73] width 114 height 22
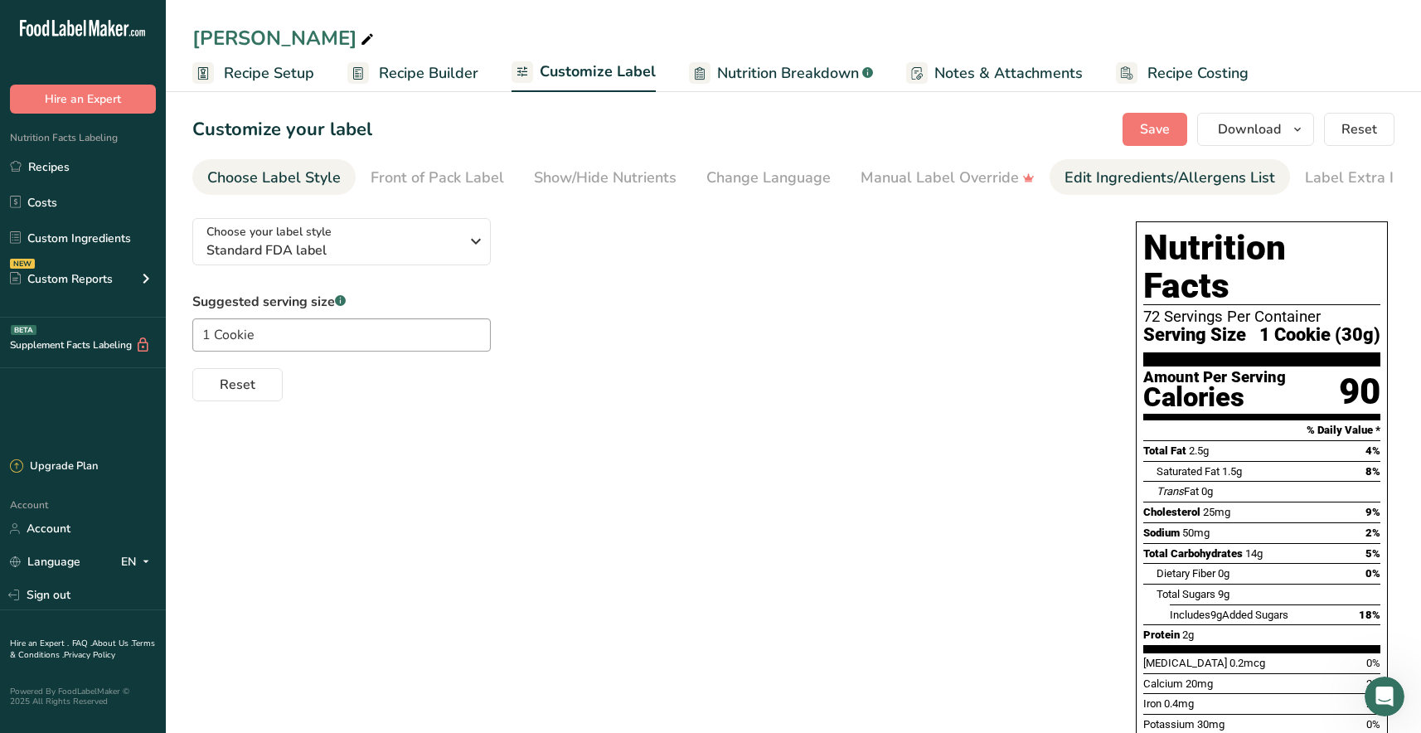
click at [1107, 177] on div "Edit Ingredients/Allergens List" at bounding box center [1169, 178] width 211 height 22
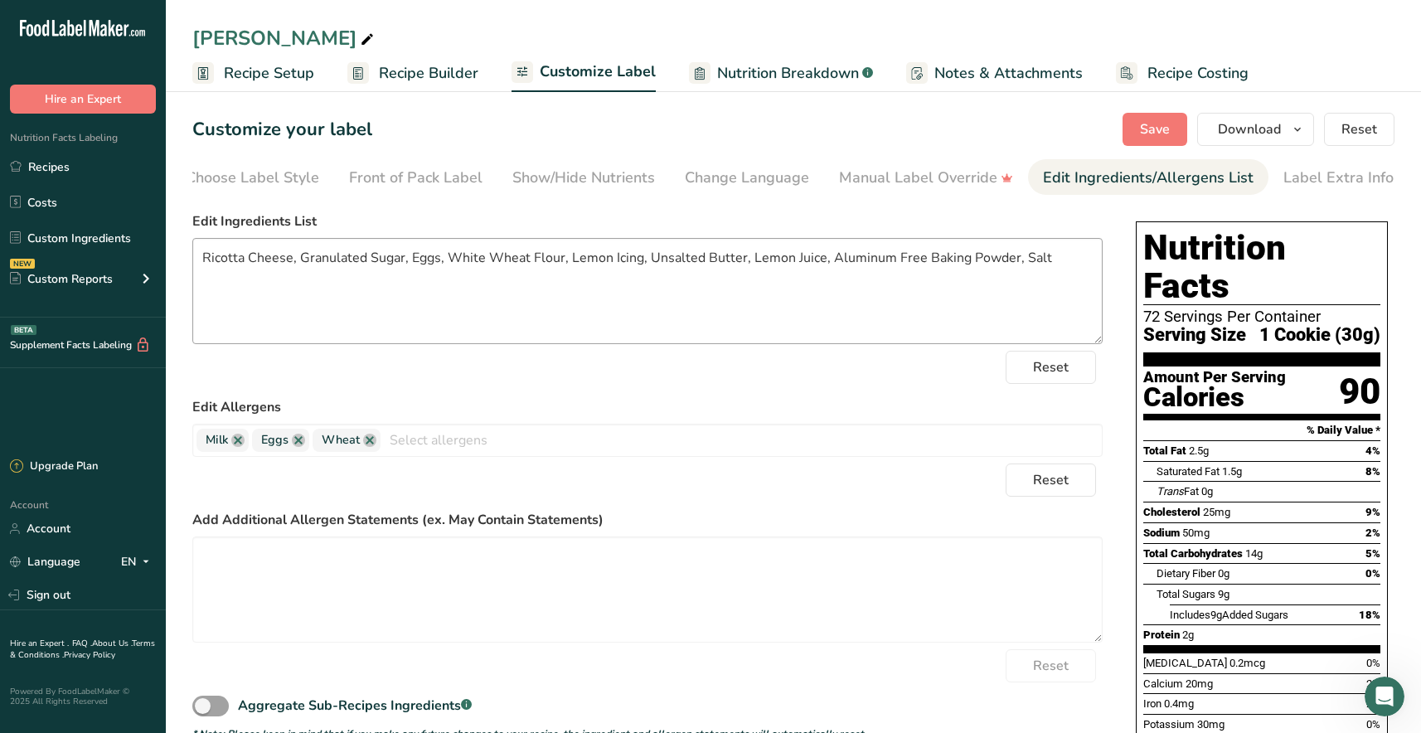
scroll to position [0, 22]
click at [685, 271] on textarea "Ricotta Cheese, Granulated Sugar, Eggs, White Wheat Flour, Lemon Icing, Unsalte…" at bounding box center [647, 291] width 910 height 106
click at [63, 167] on link "Recipes" at bounding box center [83, 166] width 166 height 31
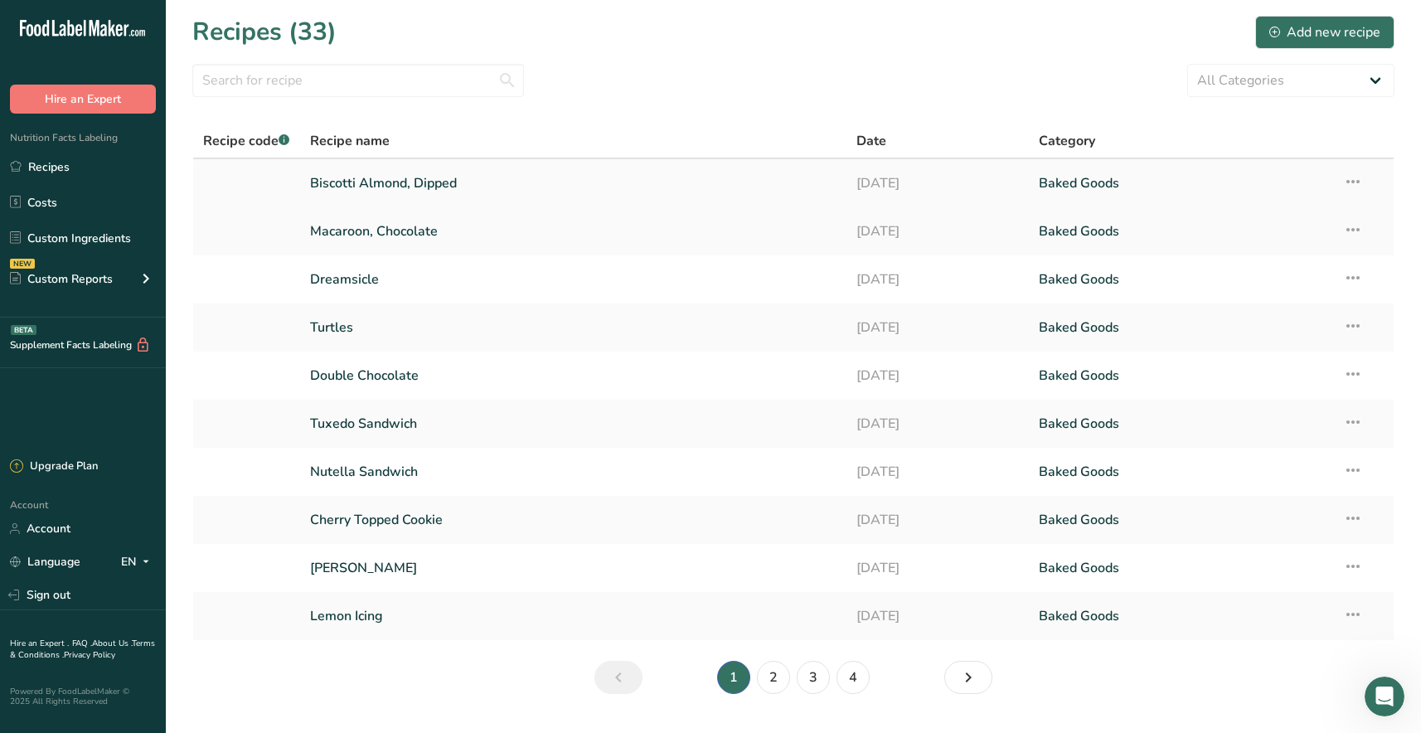
click at [480, 190] on link "Biscotti Almond, Dipped" at bounding box center [573, 183] width 527 height 35
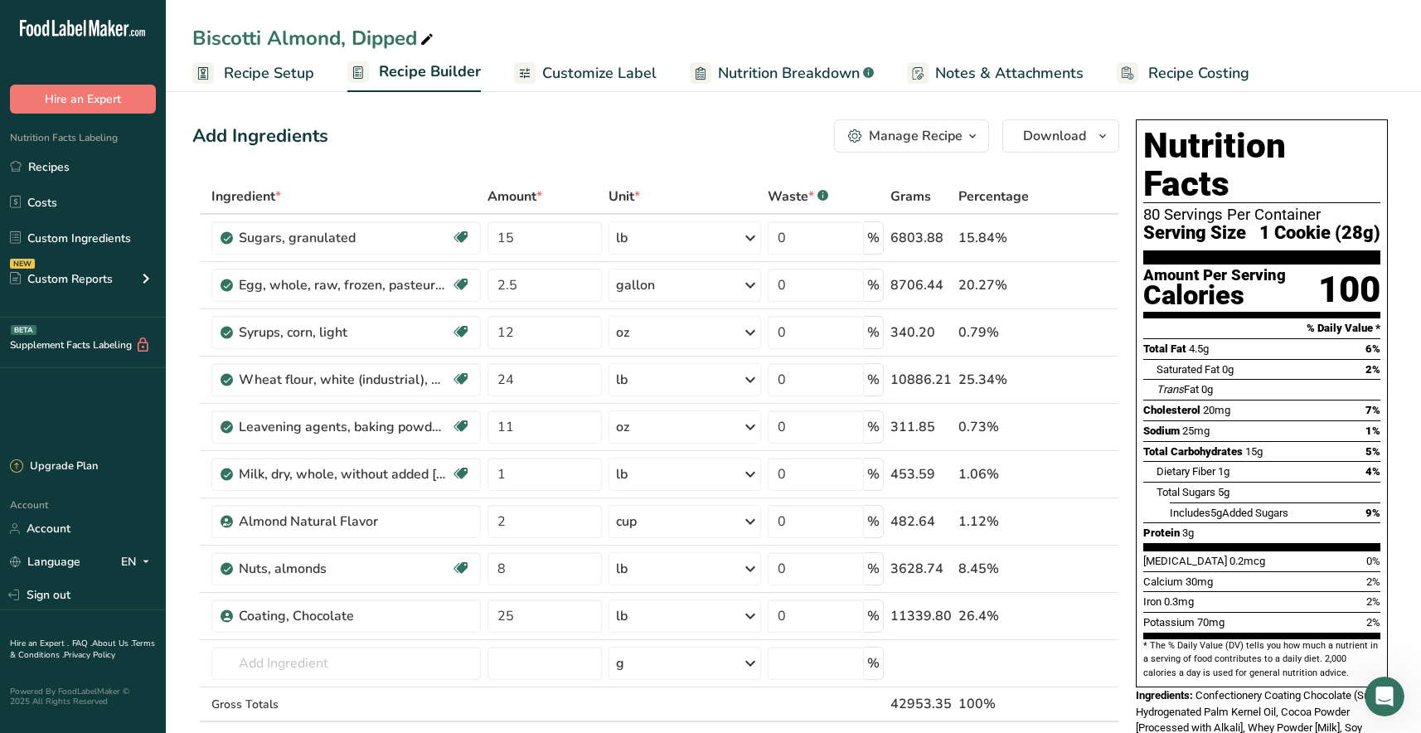
click at [625, 79] on span "Customize Label" at bounding box center [599, 73] width 114 height 22
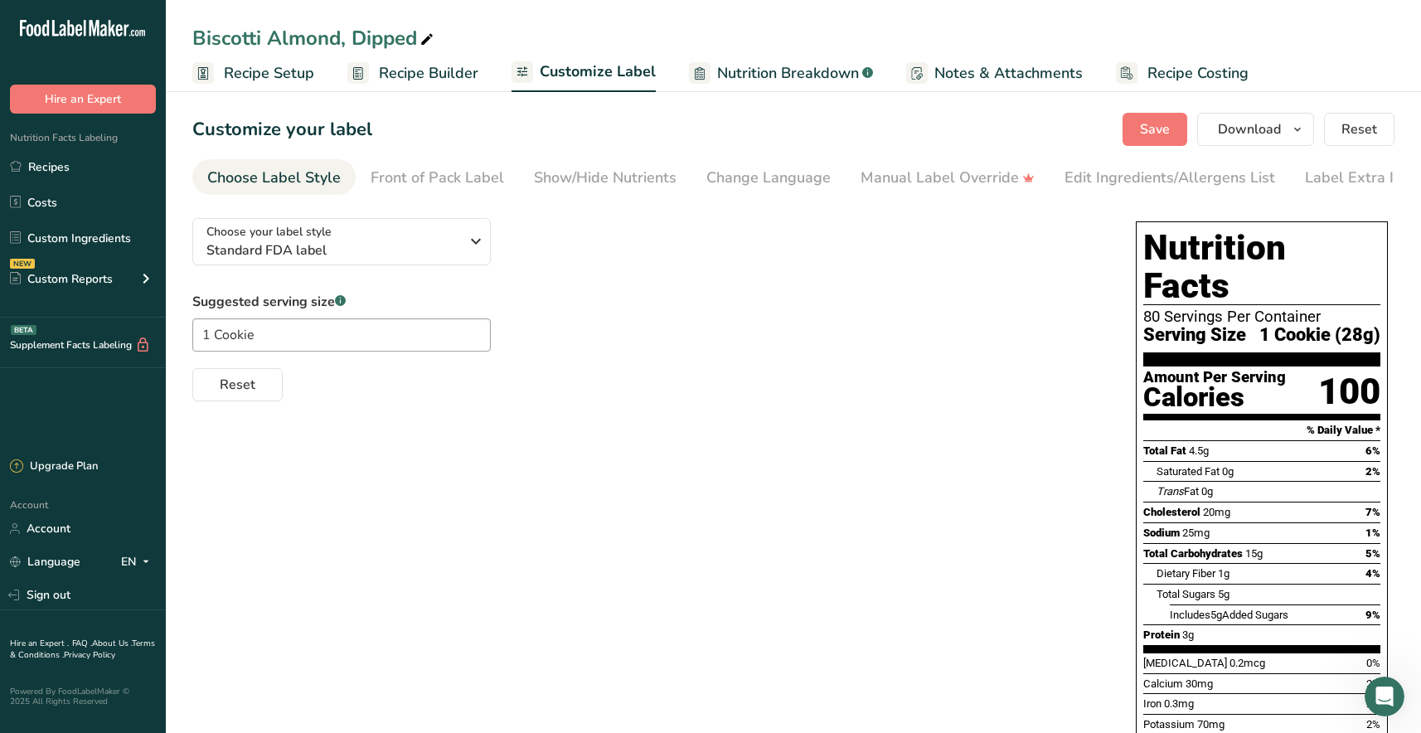
click at [616, 77] on span "Customize Label" at bounding box center [598, 72] width 116 height 22
click at [892, 170] on div "Manual Label Override" at bounding box center [947, 178] width 174 height 22
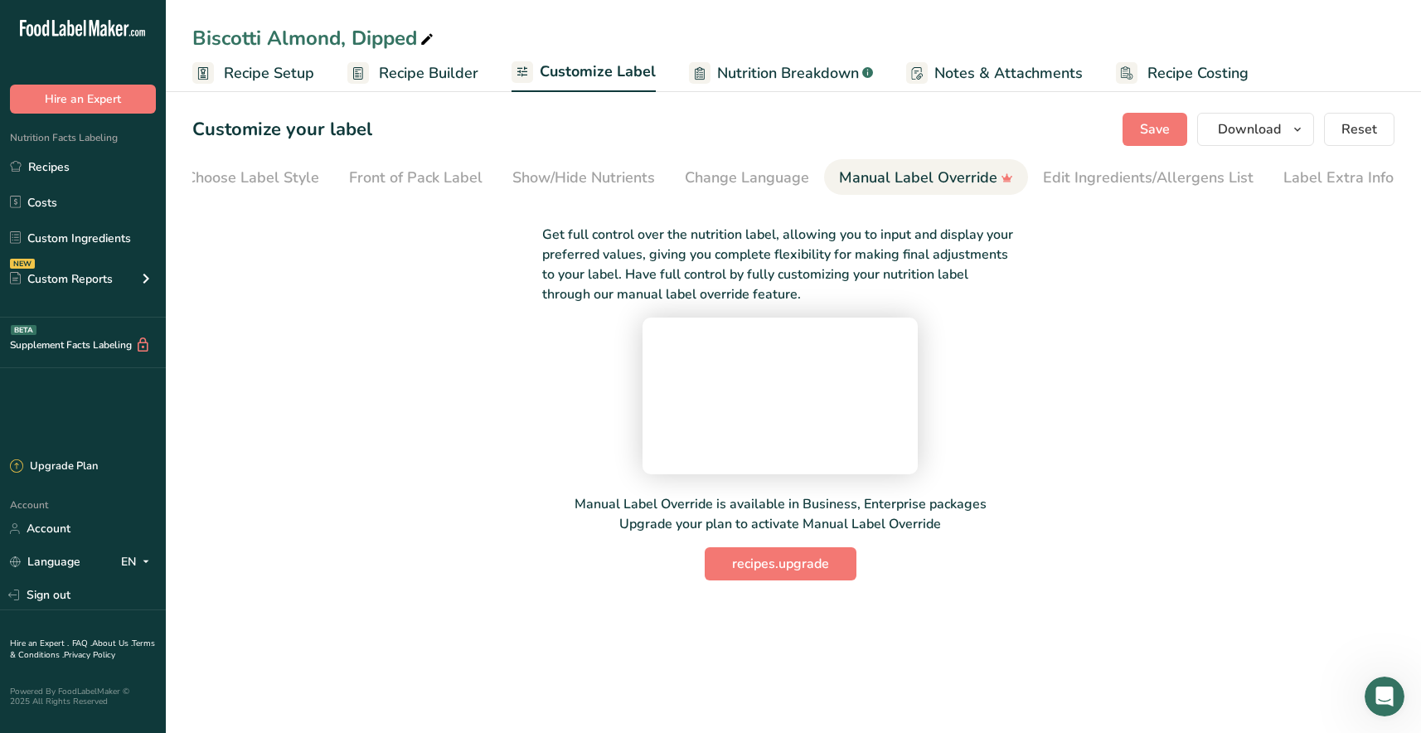
scroll to position [0, 22]
click at [1106, 173] on div "Edit Ingredients/Allergens List" at bounding box center [1147, 178] width 211 height 22
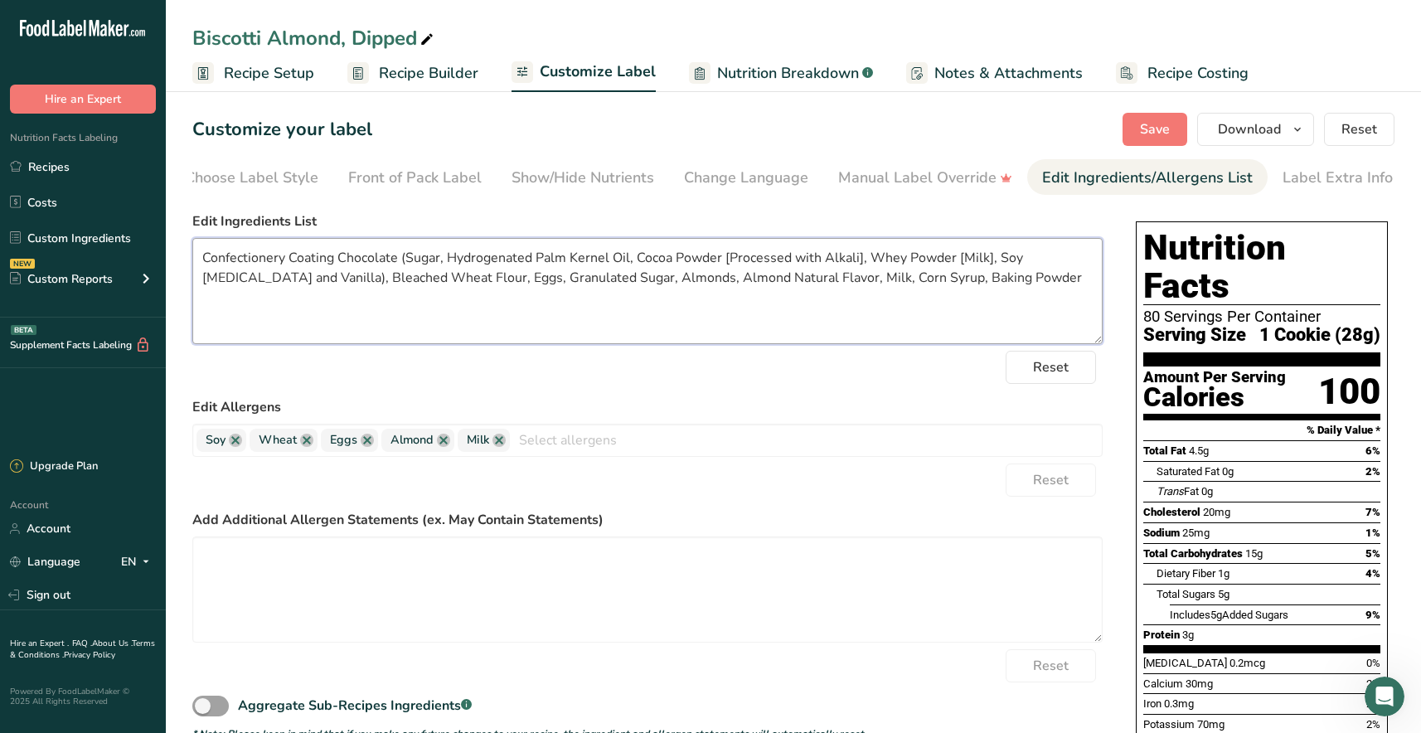
drag, startPoint x: 201, startPoint y: 254, endPoint x: 1044, endPoint y: 275, distance: 843.2
click at [1044, 275] on textarea "Confectionery Coating Chocolate (Sugar, Hydrogenated Palm Kernel Oil, Cocoa Pow…" at bounding box center [647, 291] width 910 height 106
